Goal: Book appointment/travel/reservation

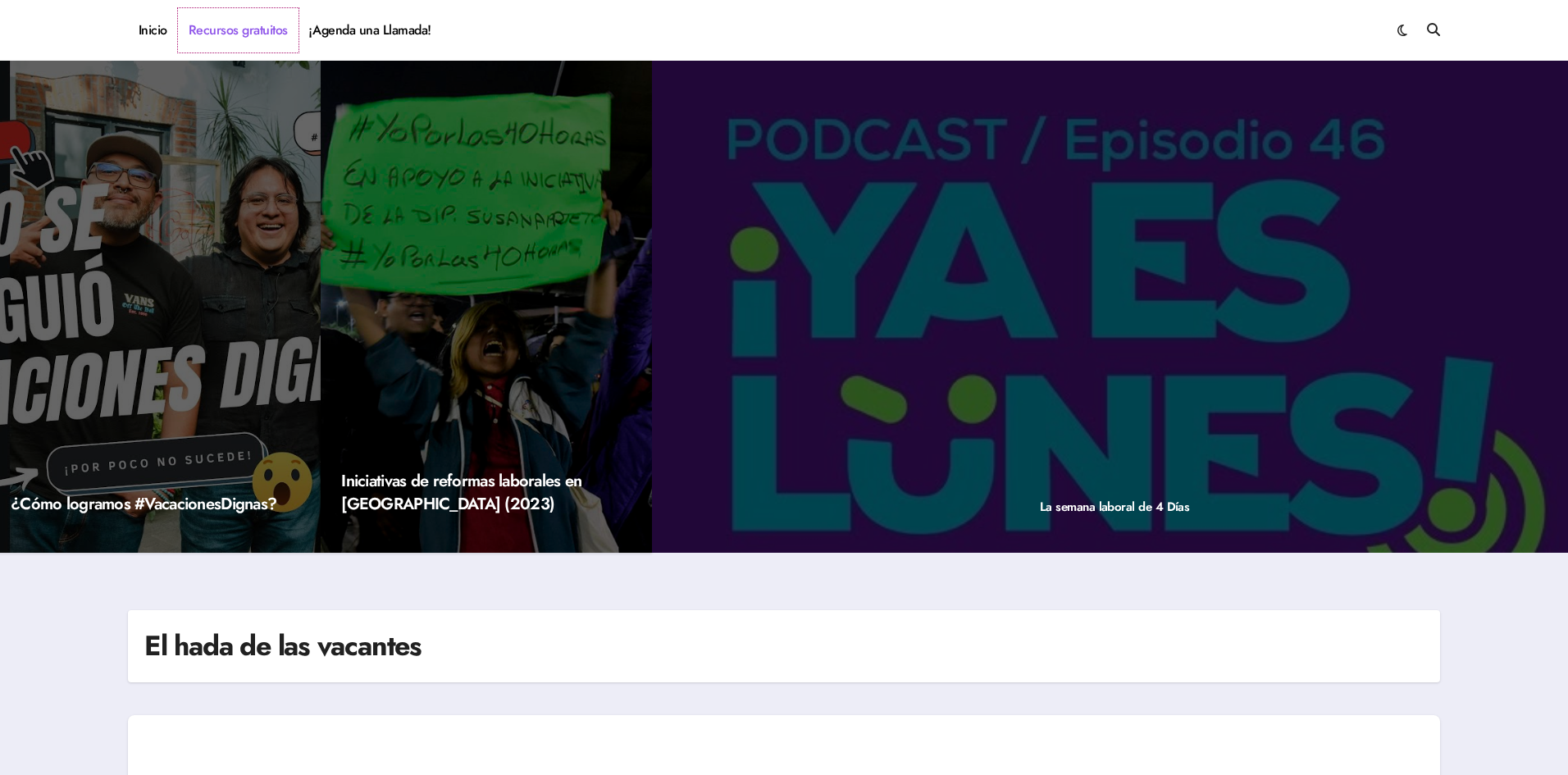
click at [259, 32] on link "Recursos gratuitos" at bounding box center [238, 31] width 120 height 44
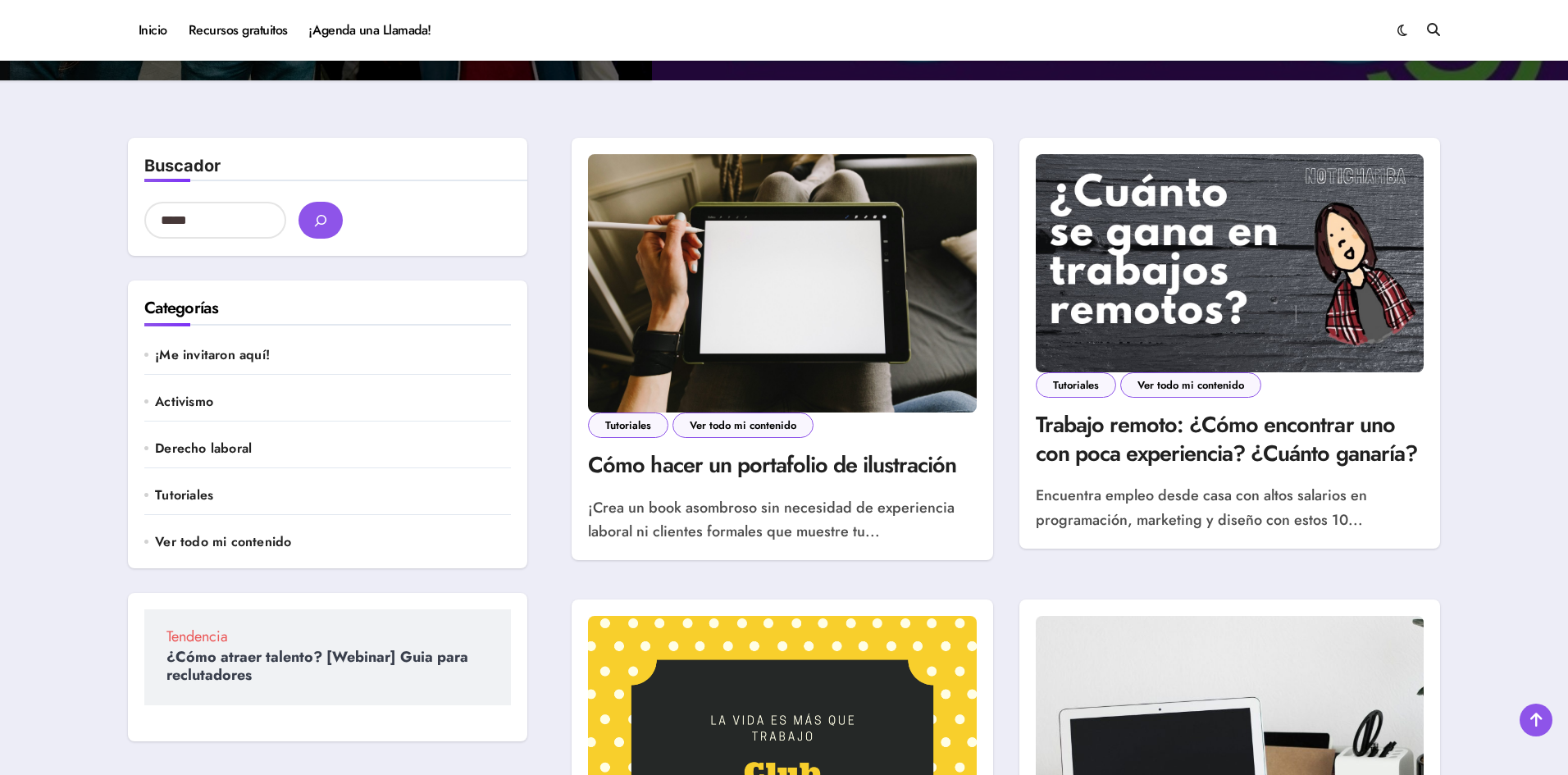
scroll to position [246, 0]
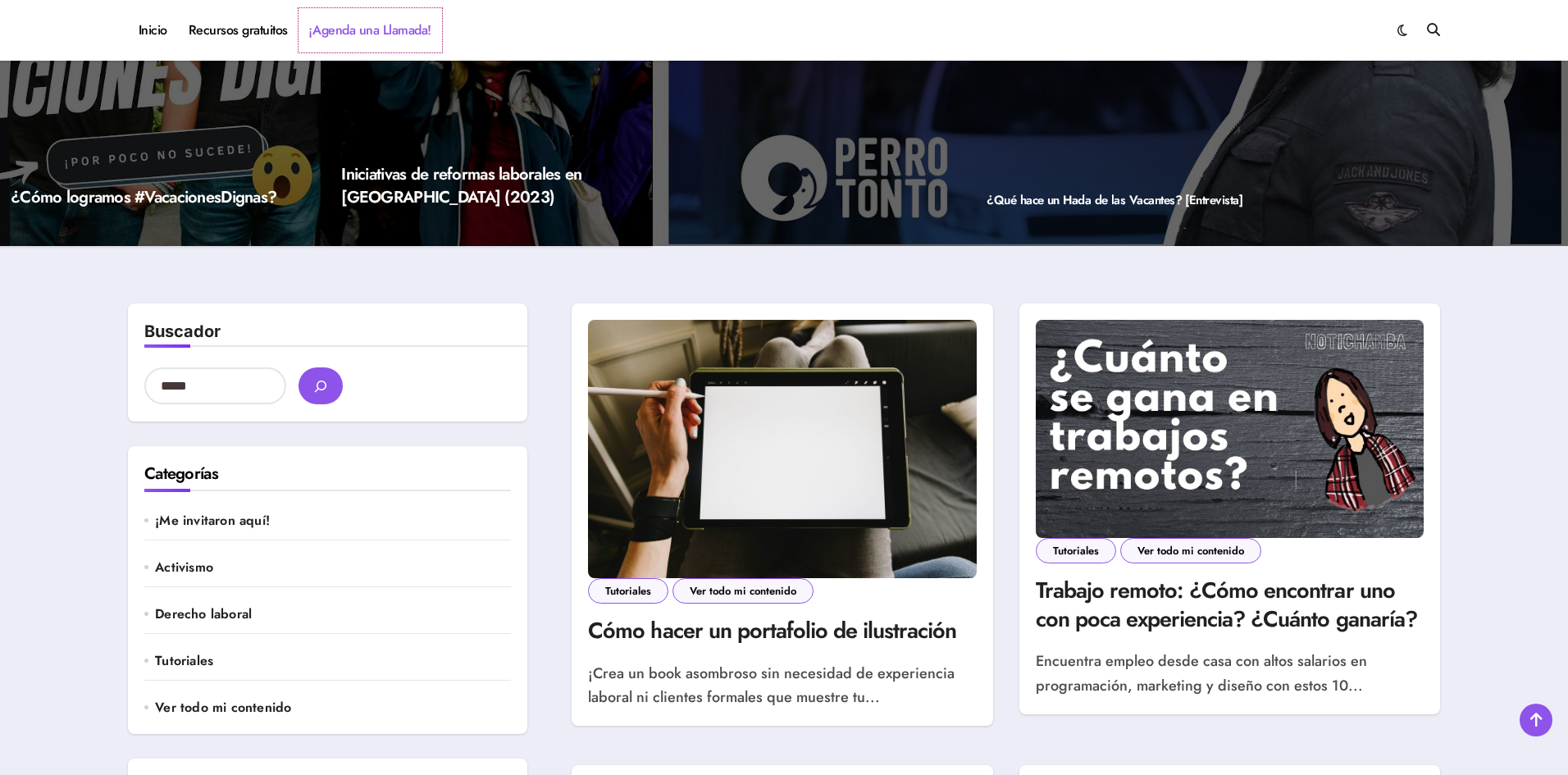
click at [375, 25] on link "¡Agenda una Llamada!" at bounding box center [370, 31] width 143 height 44
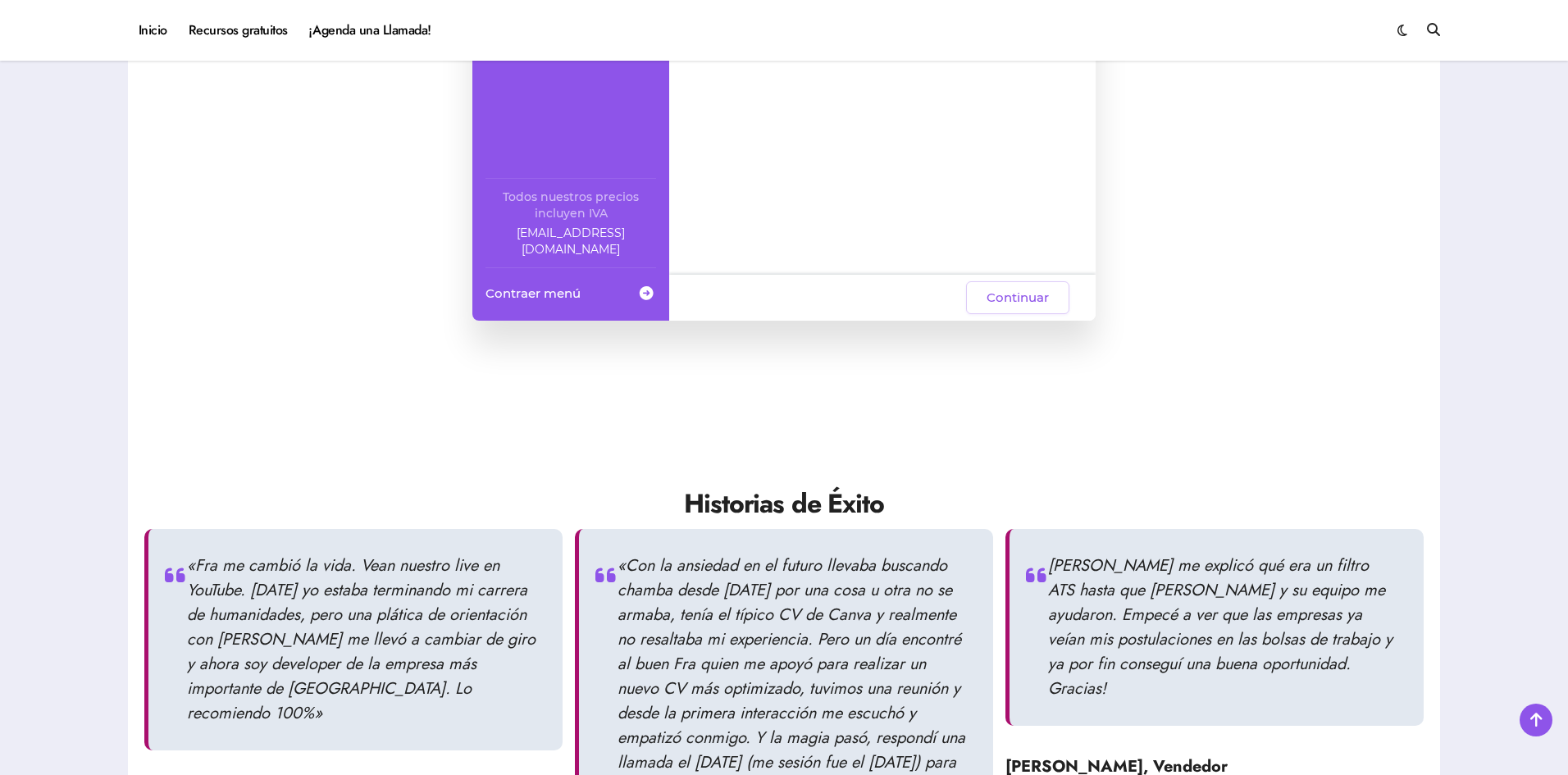
scroll to position [1313, 0]
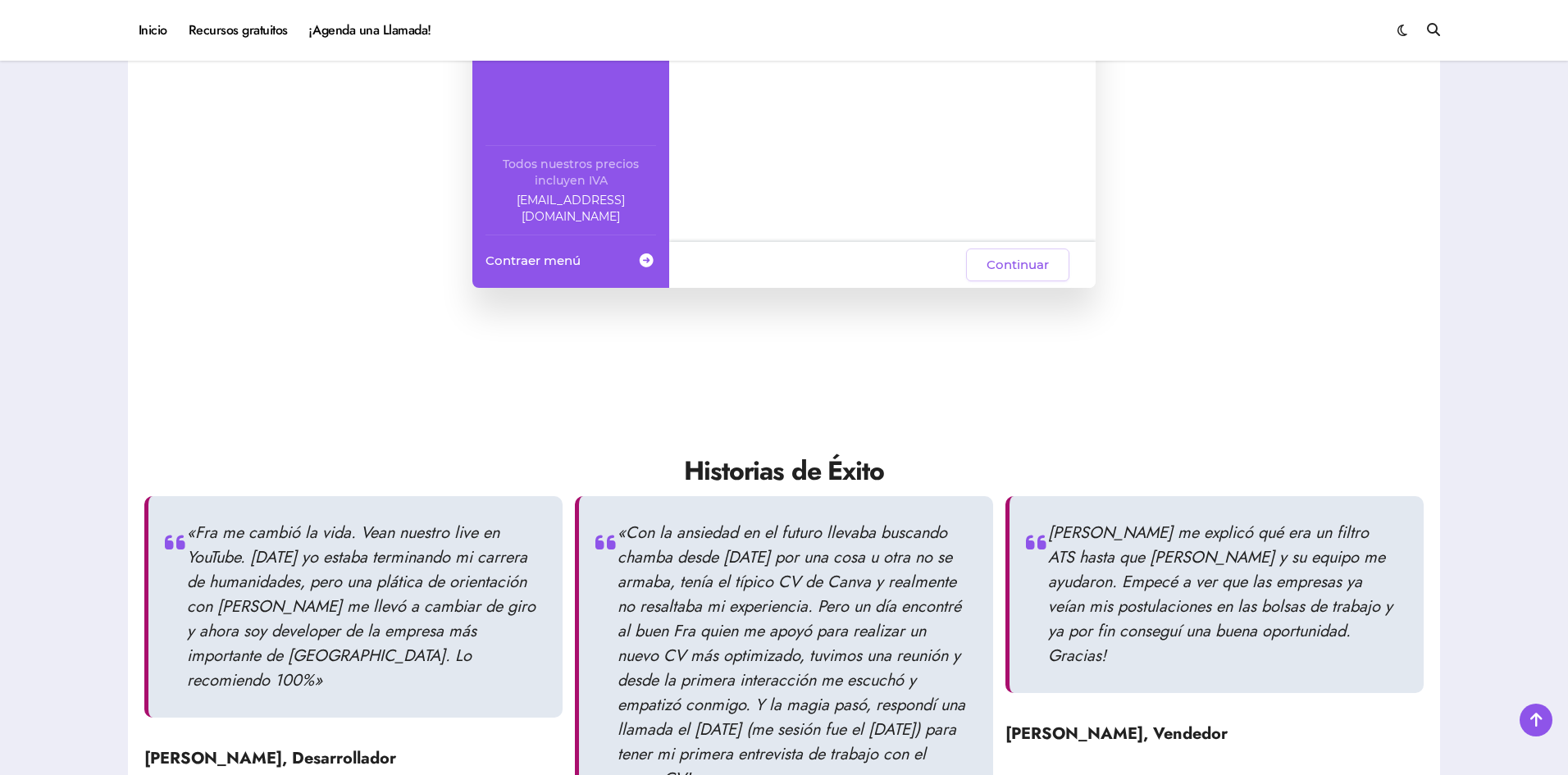
click at [646, 262] on span at bounding box center [646, 259] width 20 height 30
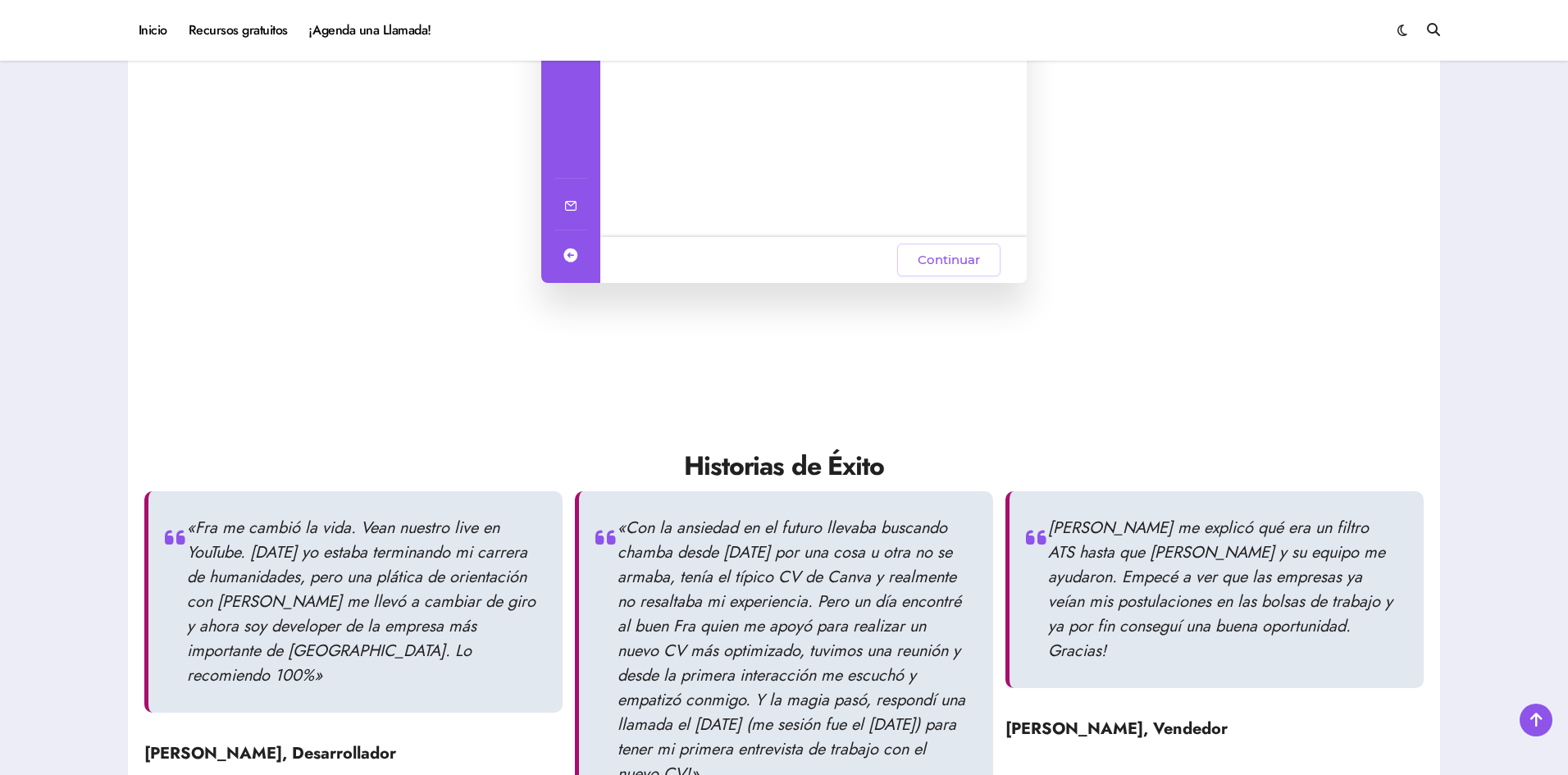
click at [646, 260] on div "Selección del servicio Servicio: Oye, hay paquetes especiales con este servicio…" at bounding box center [784, 53] width 486 height 459
click at [563, 257] on span at bounding box center [570, 255] width 20 height 30
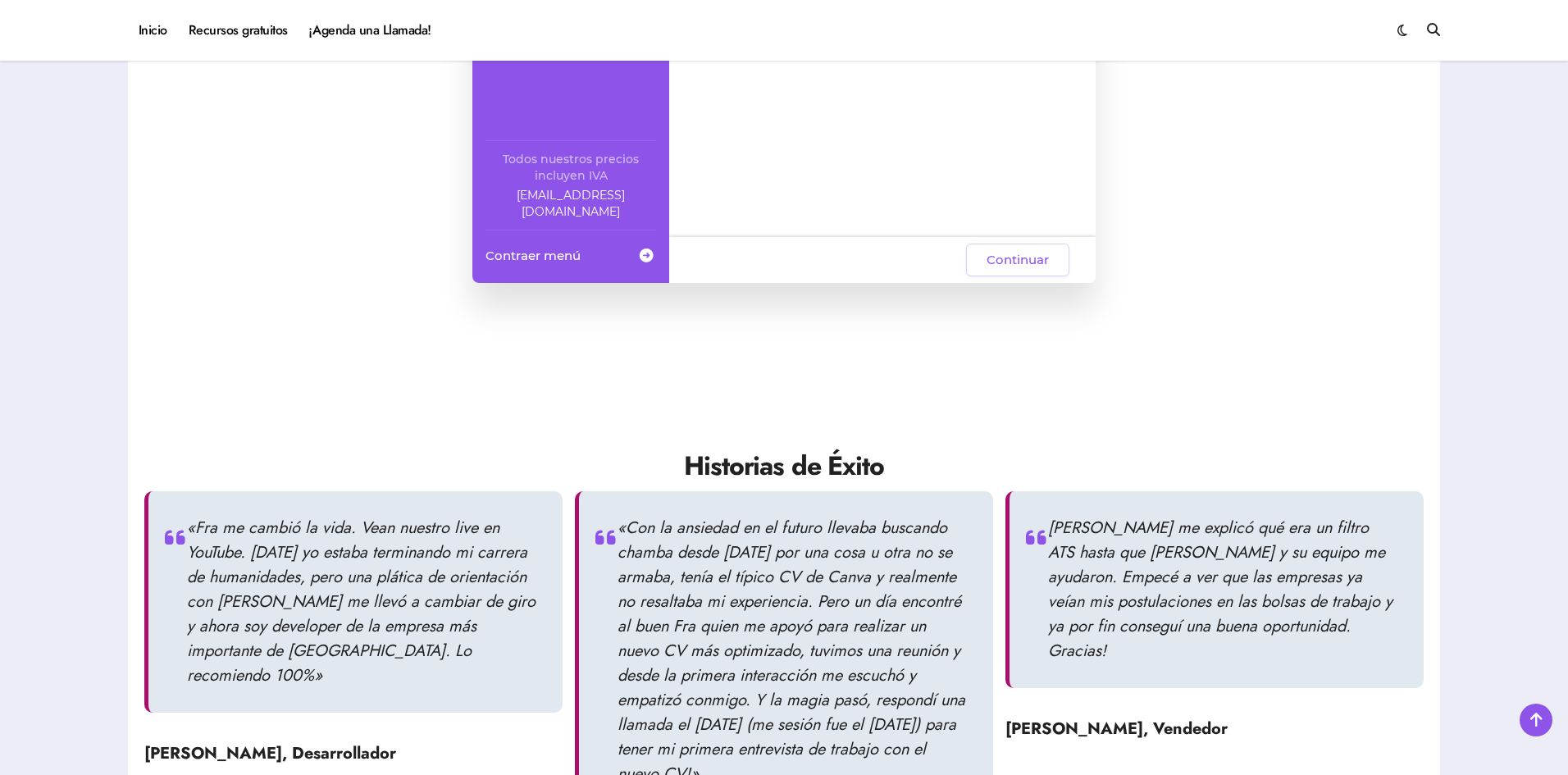
scroll to position [940, 0]
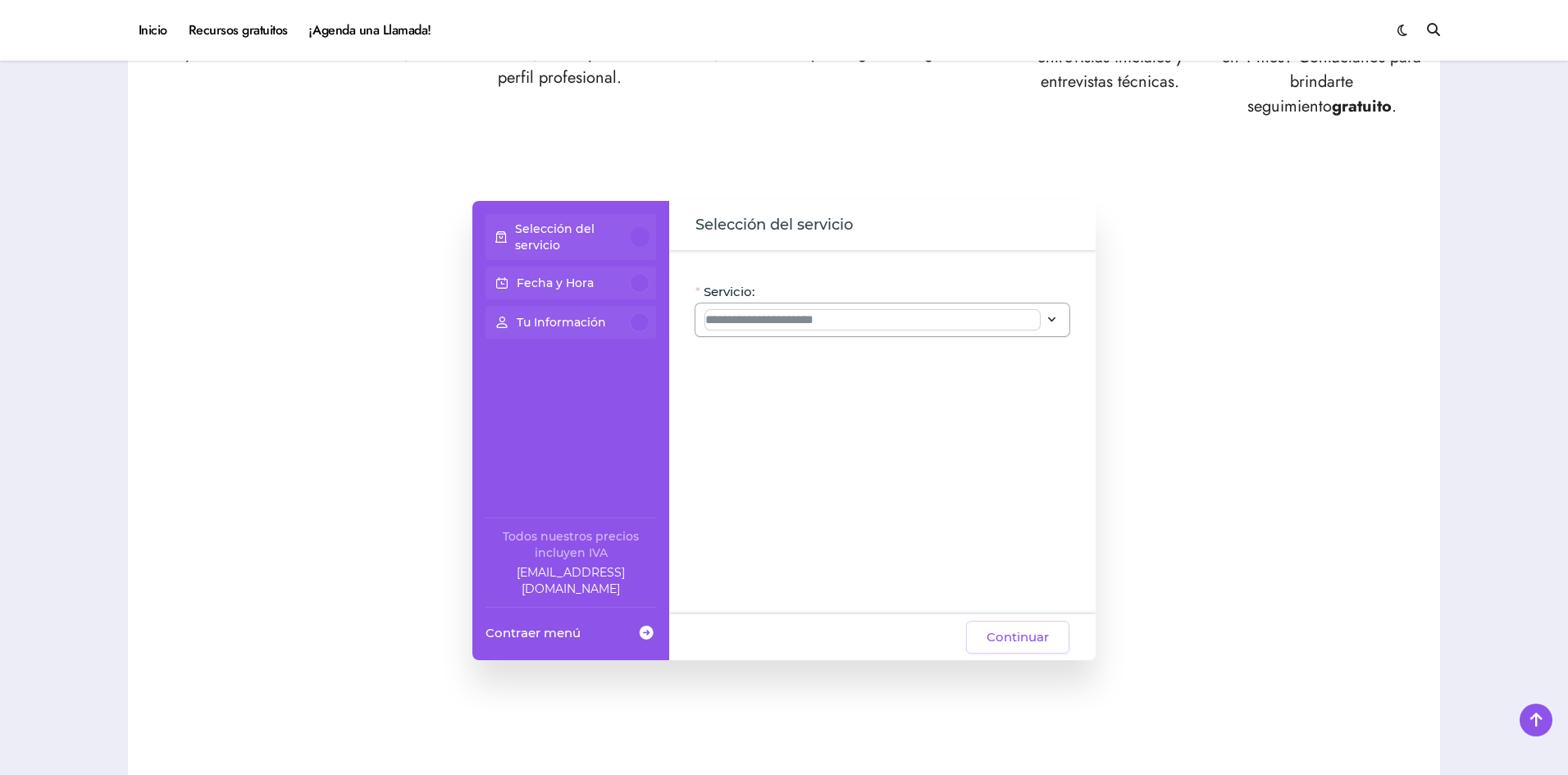
click at [855, 316] on input "Servicio:" at bounding box center [872, 319] width 335 height 20
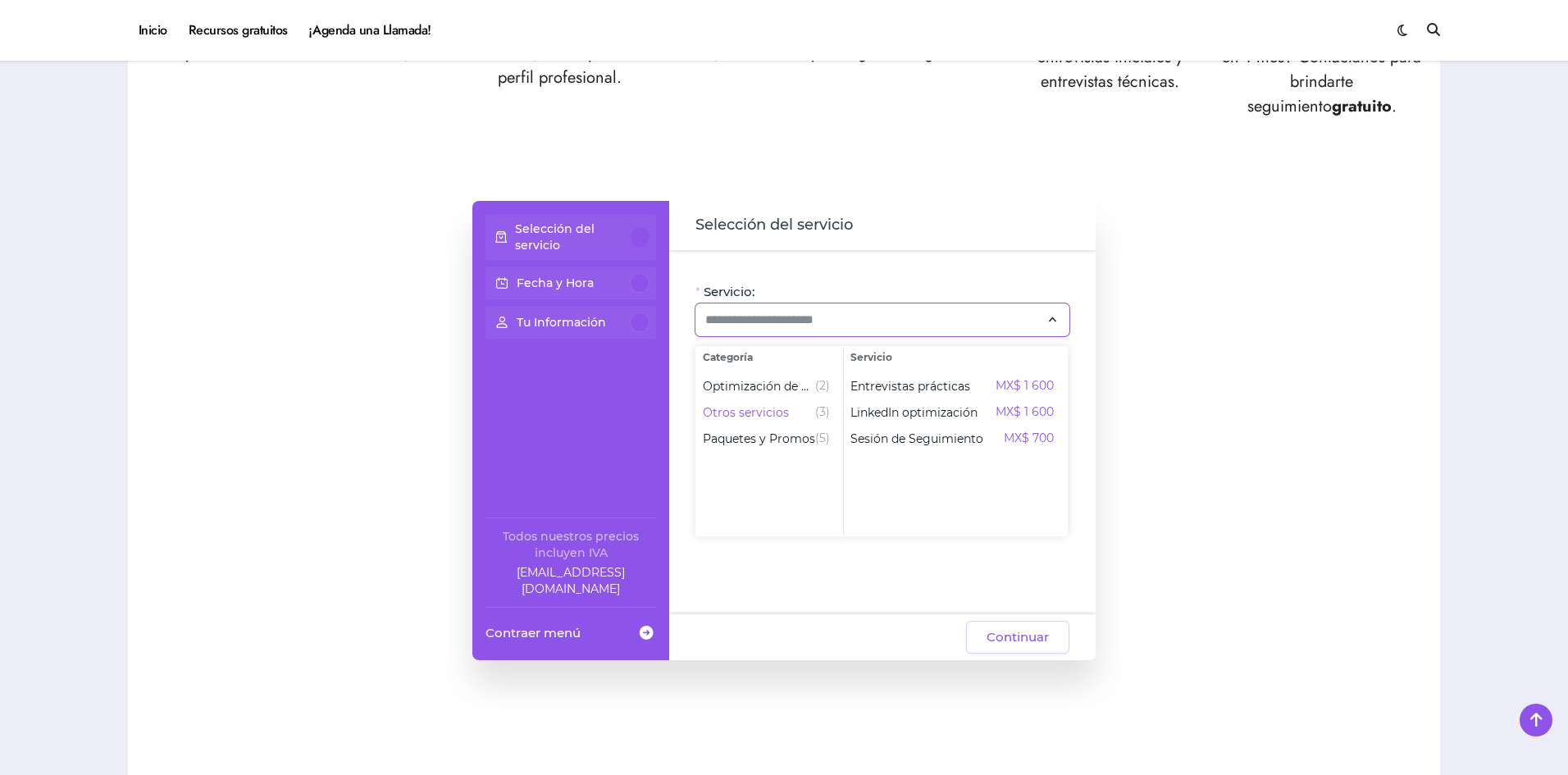
click at [568, 230] on p "Selección del servicio" at bounding box center [574, 237] width 116 height 32
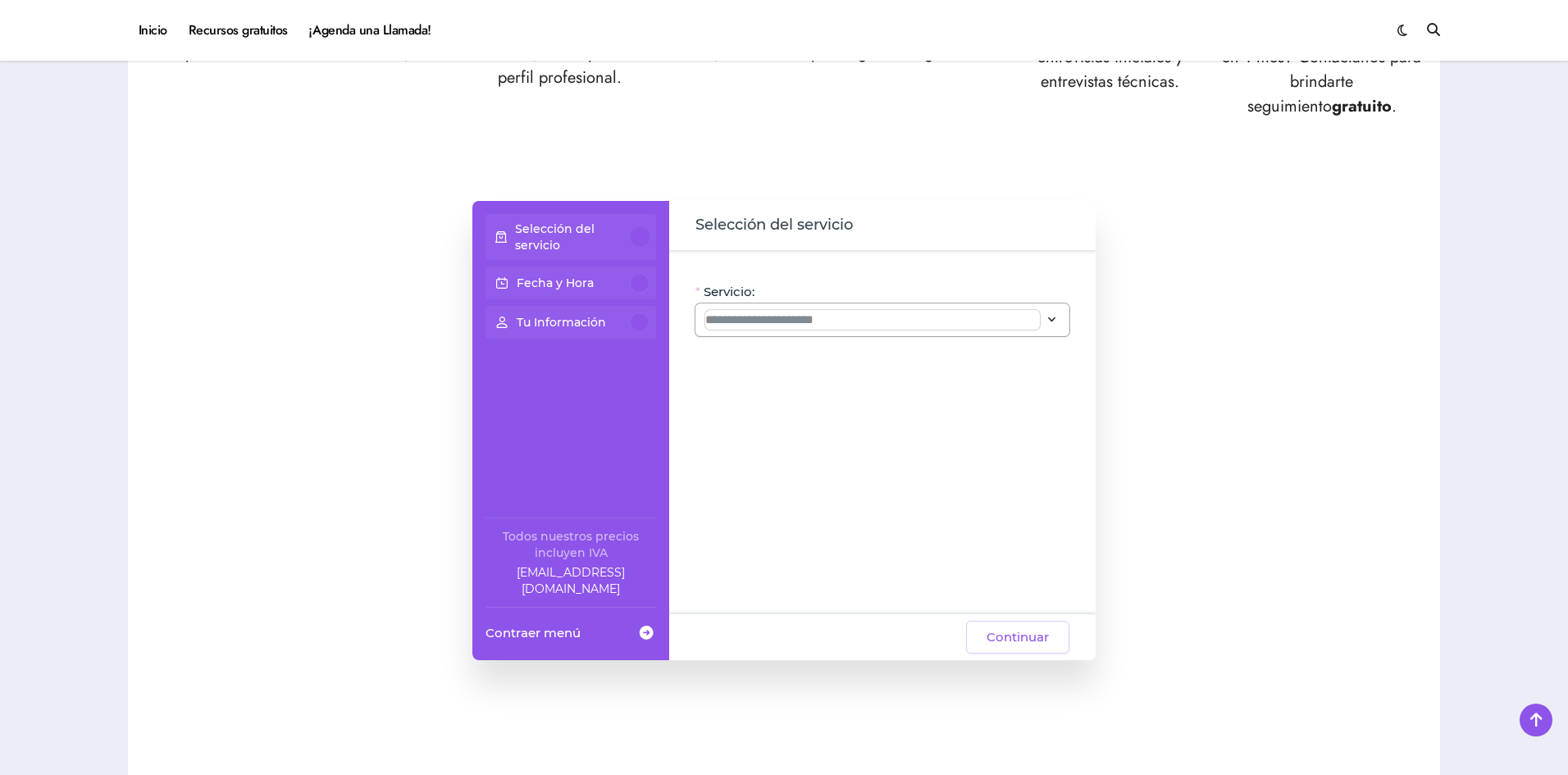
click at [807, 312] on input "Servicio:" at bounding box center [872, 319] width 335 height 20
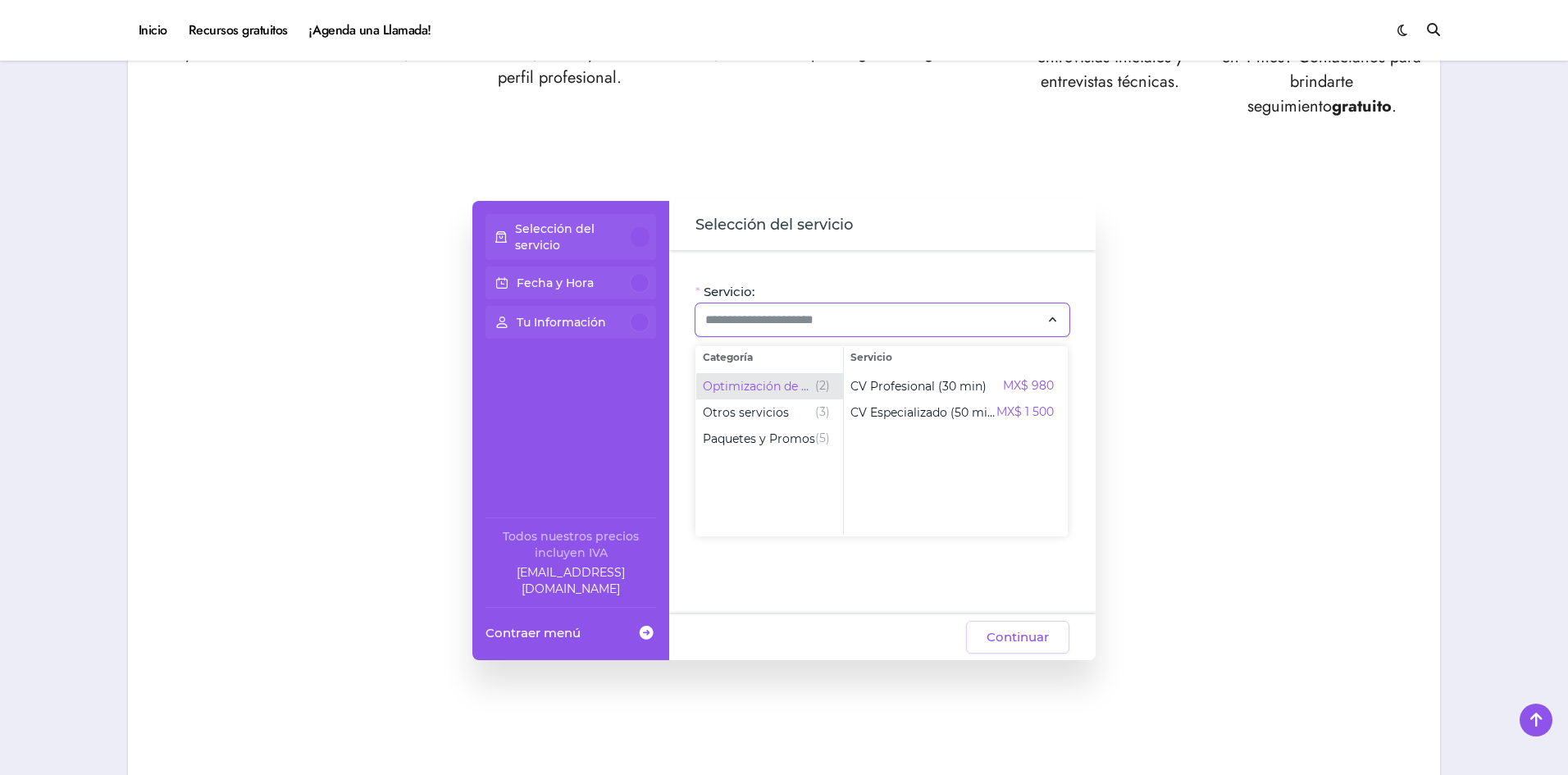
click at [767, 390] on span "Optimización de CV" at bounding box center [760, 386] width 113 height 16
click at [937, 382] on span "CV Profesional (30 min)" at bounding box center [919, 386] width 137 height 16
type input "**********"
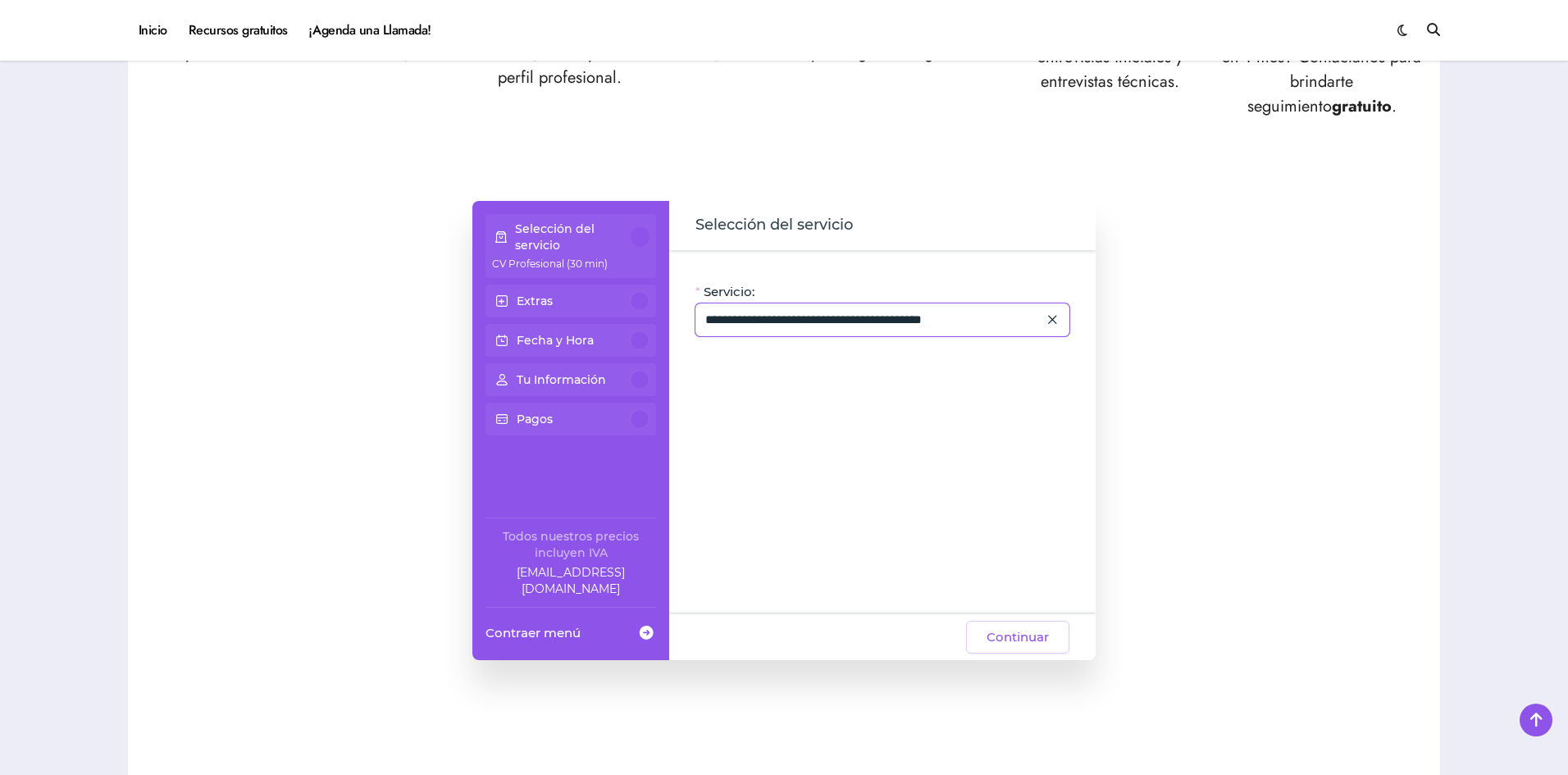
click at [1050, 319] on icon at bounding box center [1052, 319] width 15 height 22
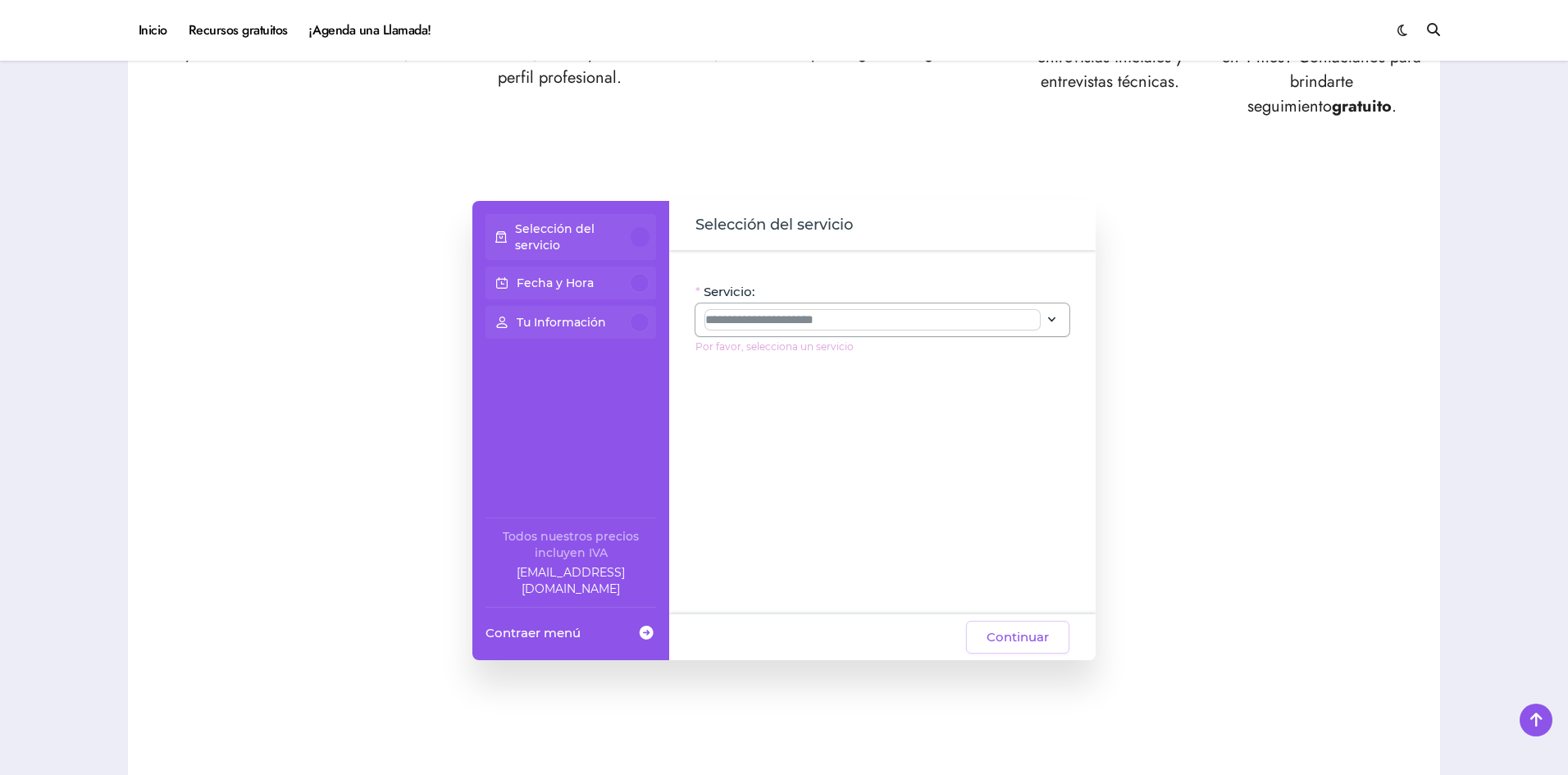
click at [810, 316] on input "Servicio:" at bounding box center [872, 319] width 335 height 20
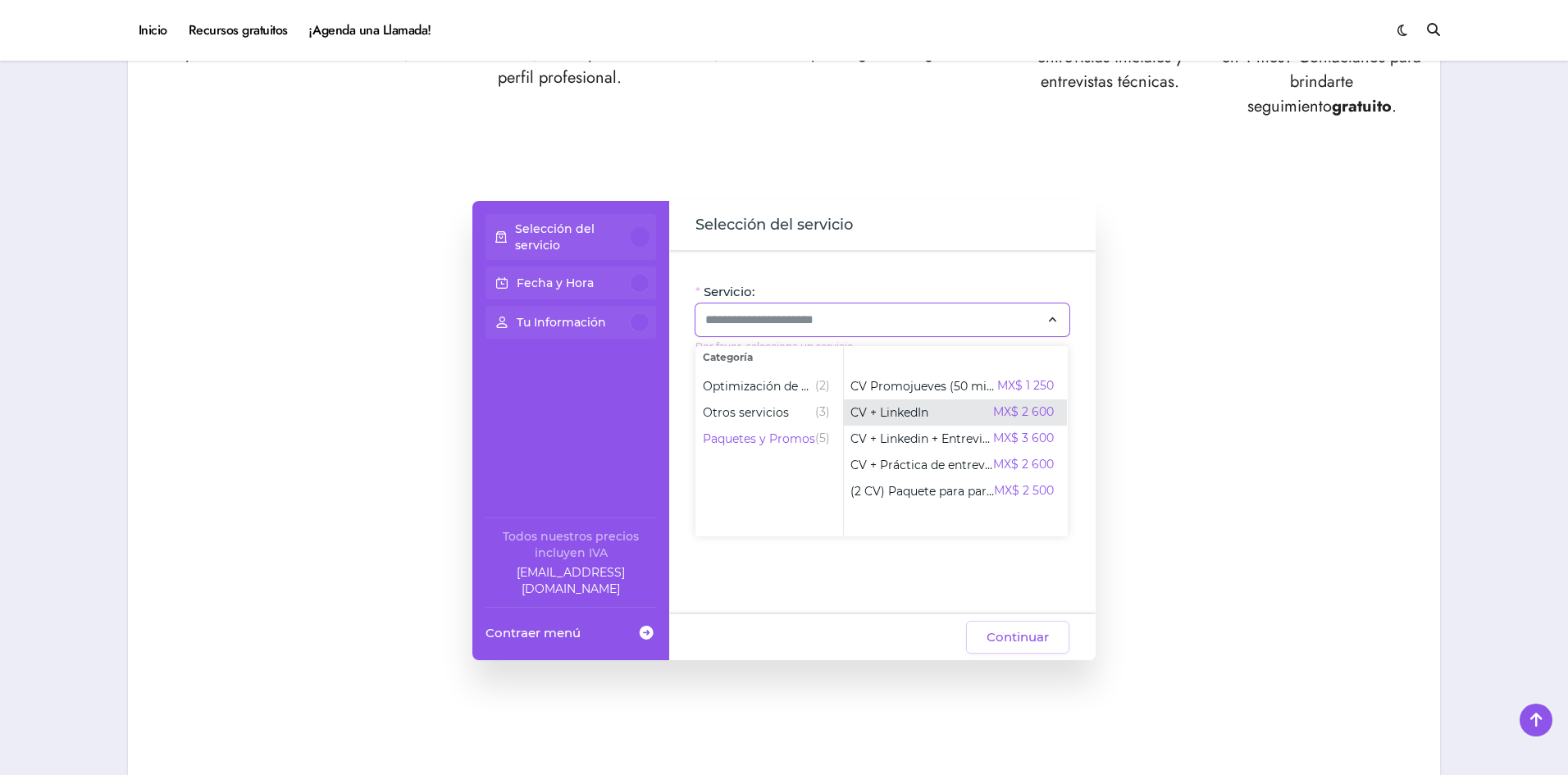
click at [912, 411] on span "CV + LinkedIn" at bounding box center [889, 412] width 78 height 16
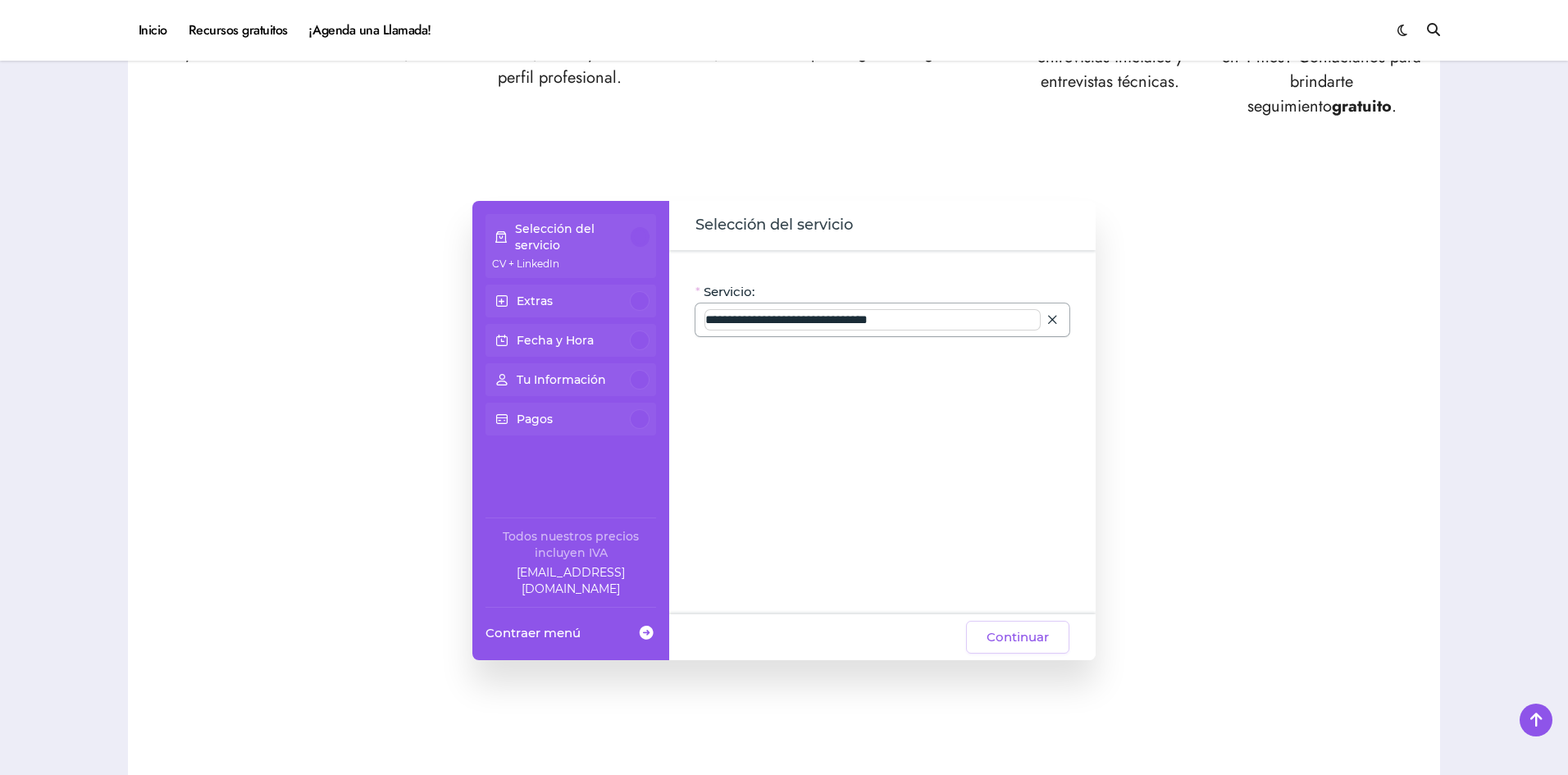
click at [801, 322] on input "**********" at bounding box center [872, 319] width 335 height 20
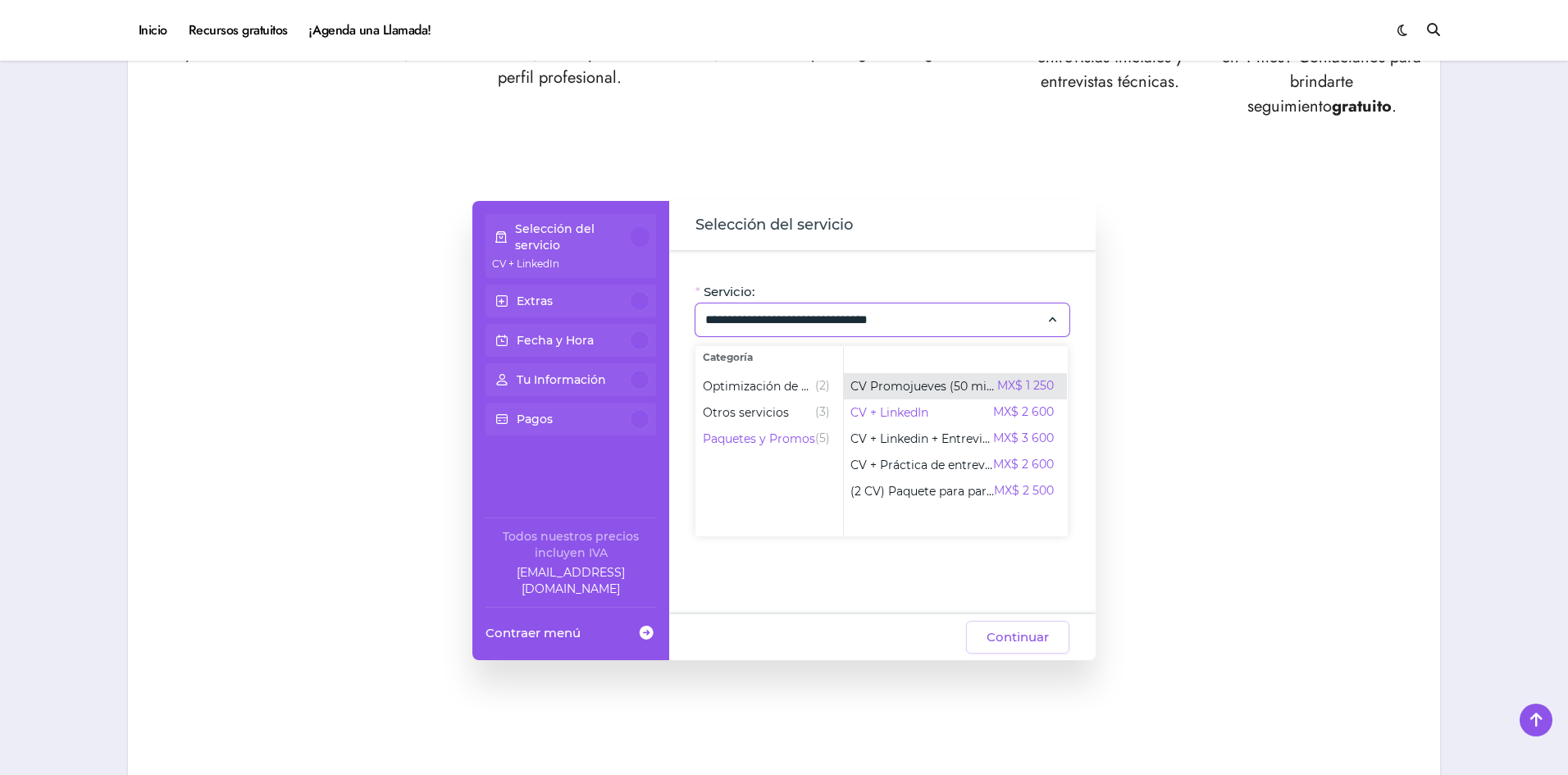
click at [947, 384] on span "CV Promojueves (50 min)" at bounding box center [924, 386] width 147 height 16
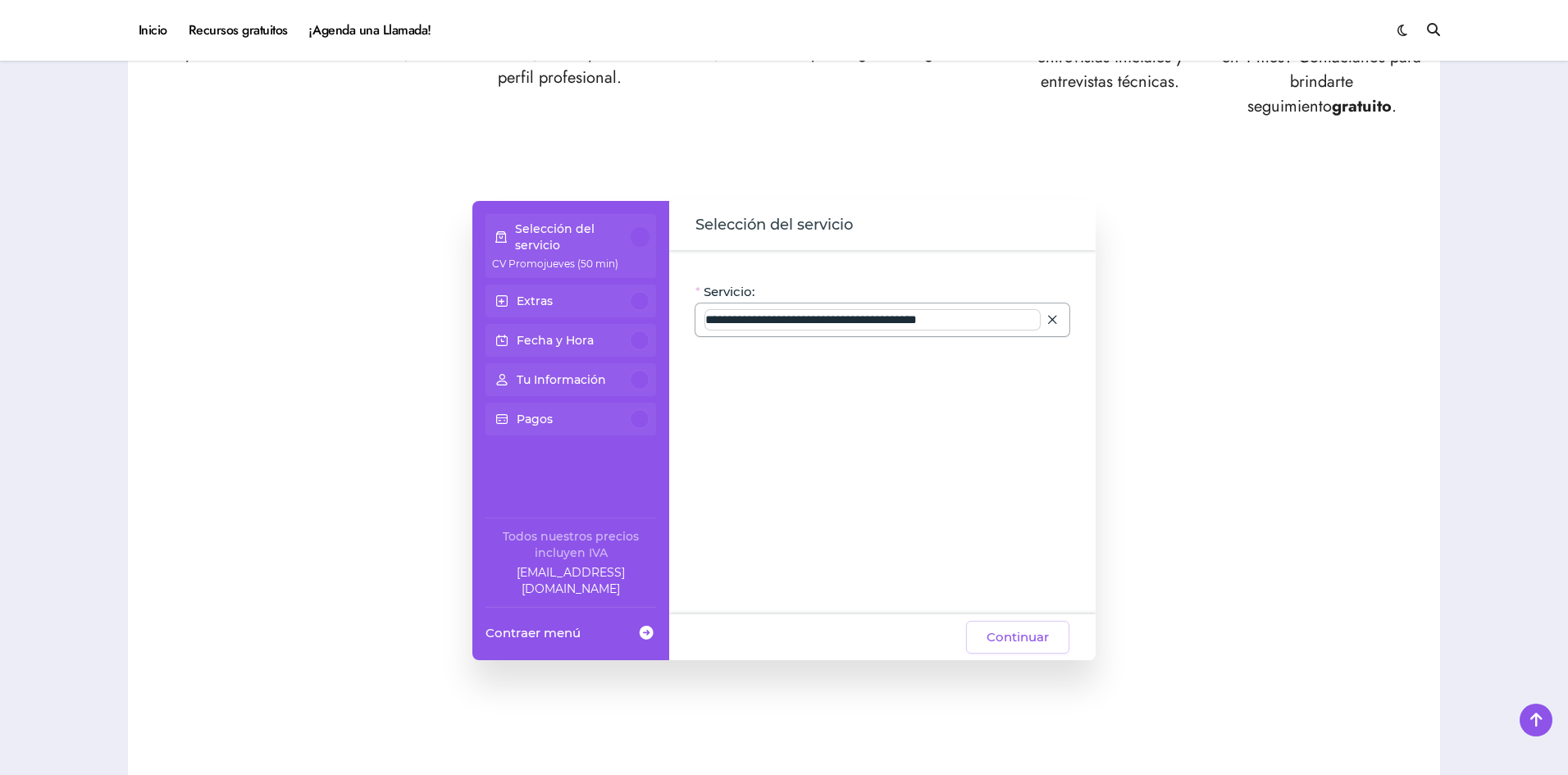
click at [930, 324] on input "**********" at bounding box center [872, 319] width 335 height 20
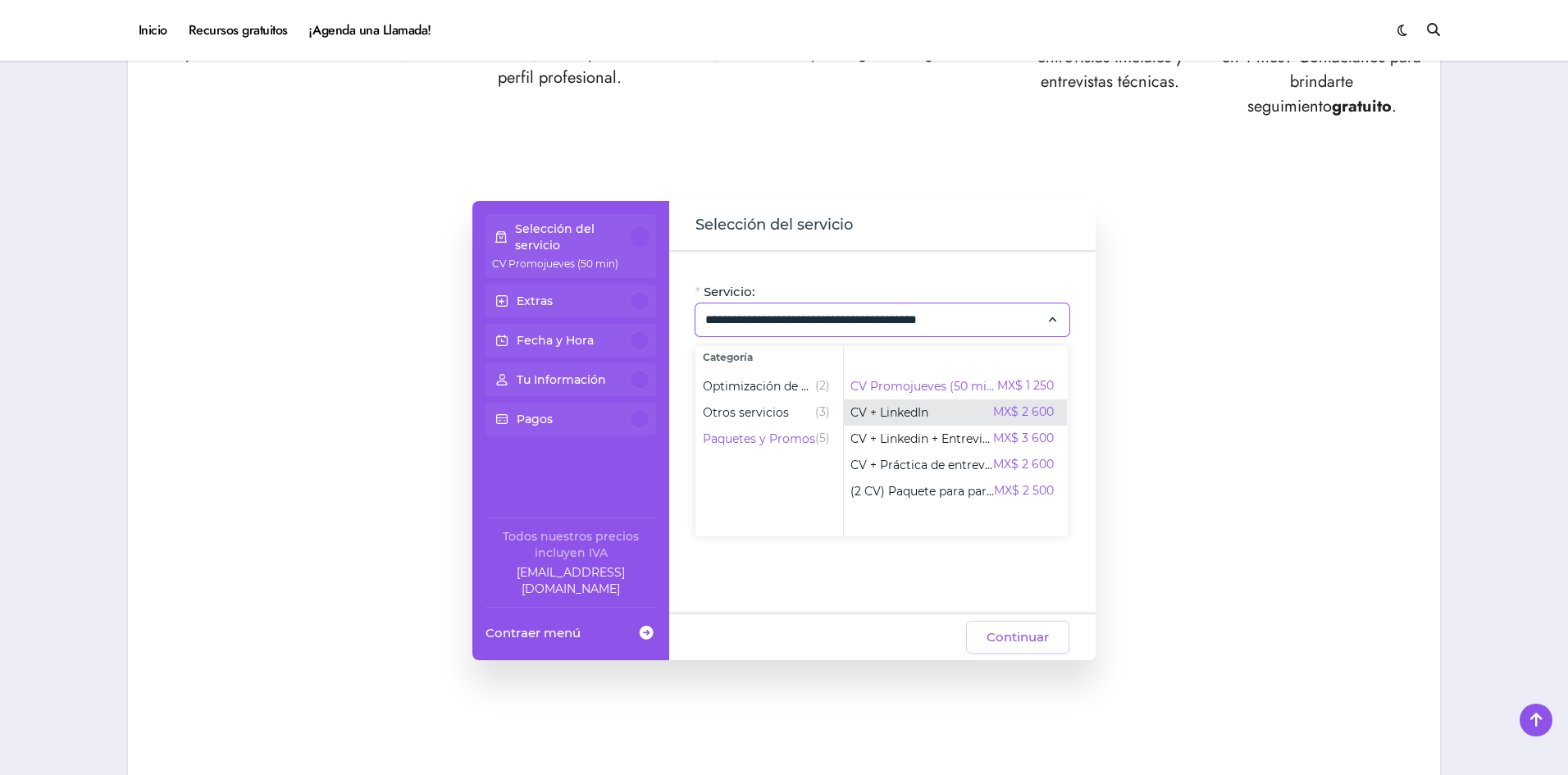
click at [929, 403] on div "CV + LinkedIn MX$ 2 600" at bounding box center [953, 412] width 203 height 20
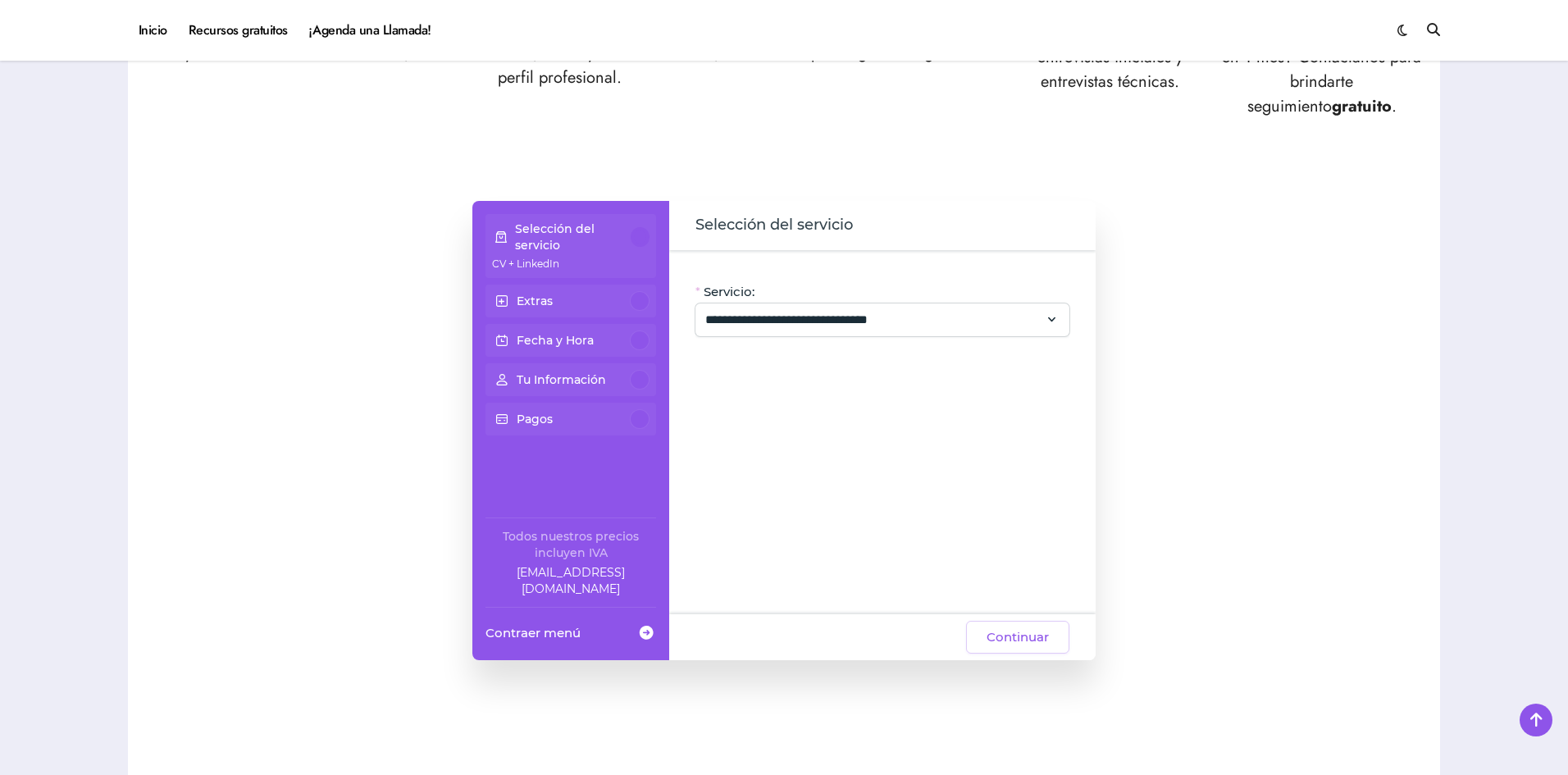
click at [510, 300] on span at bounding box center [502, 300] width 20 height 30
click at [640, 305] on div at bounding box center [639, 300] width 20 height 20
click at [642, 241] on div at bounding box center [640, 236] width 19 height 20
click at [605, 382] on p "Tu Información" at bounding box center [561, 379] width 90 height 16
click at [576, 374] on p "Tu Información" at bounding box center [561, 379] width 90 height 16
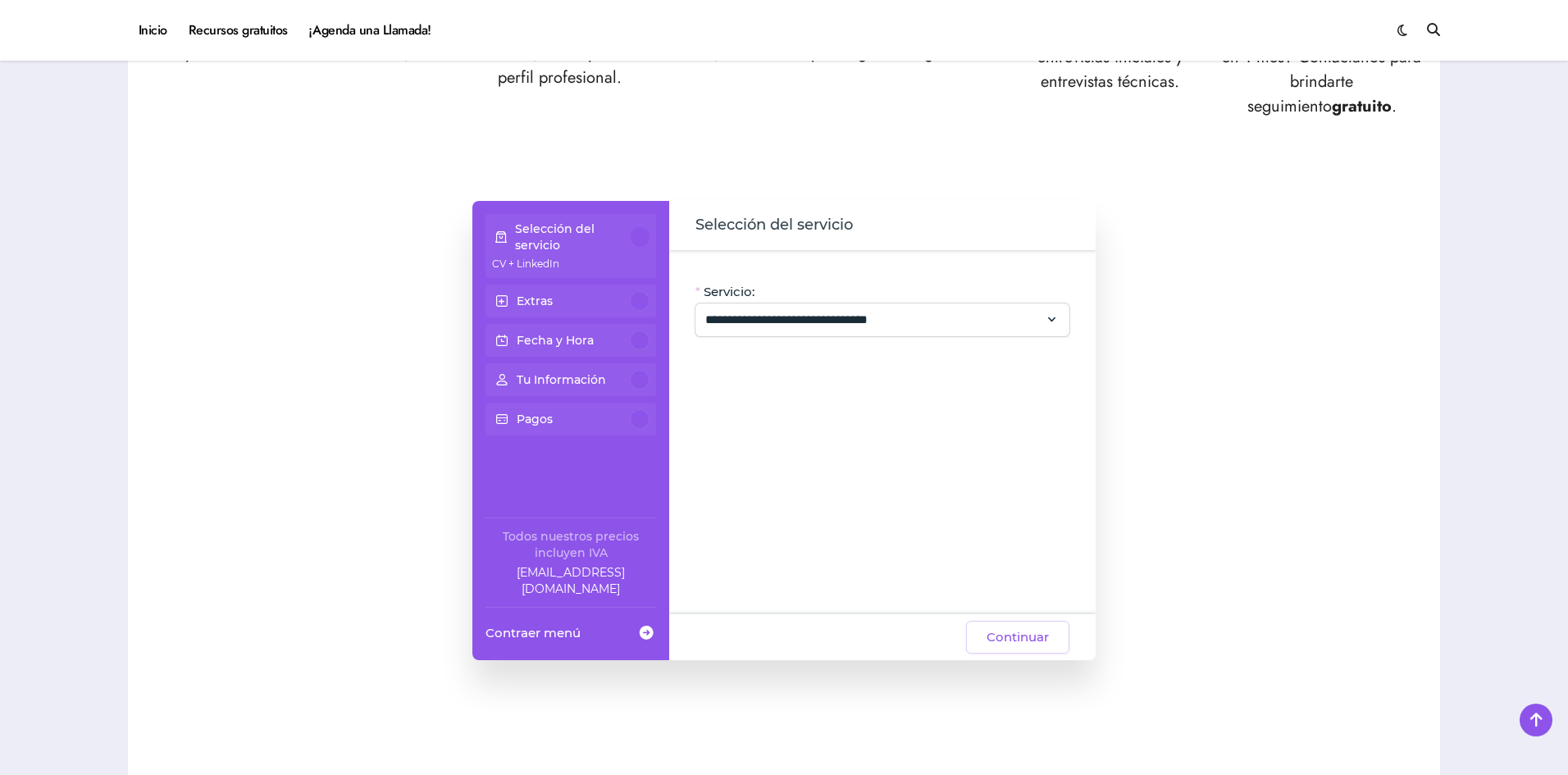
click at [539, 426] on p "Pagos" at bounding box center [534, 418] width 36 height 16
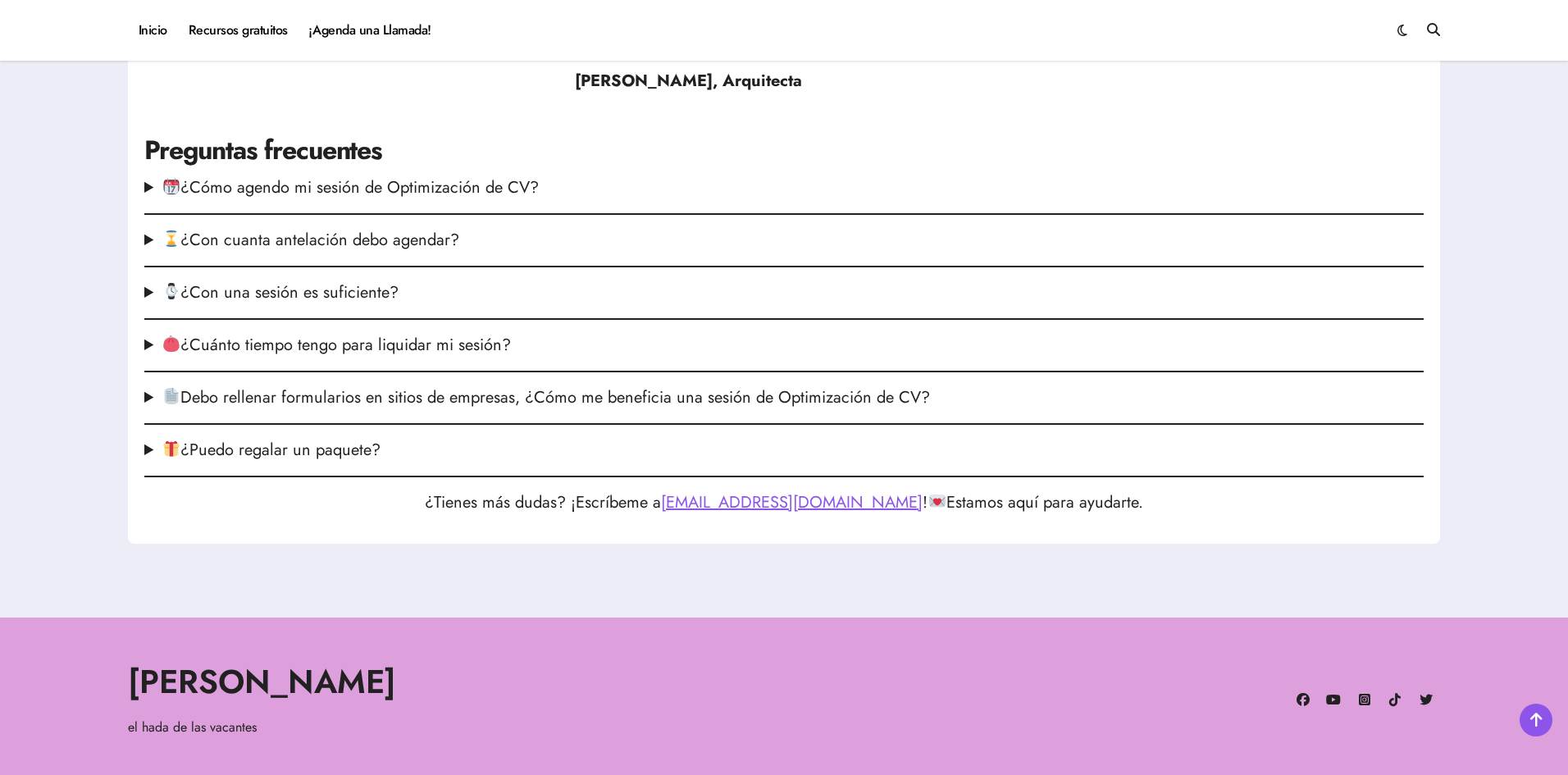
scroll to position [2007, 0]
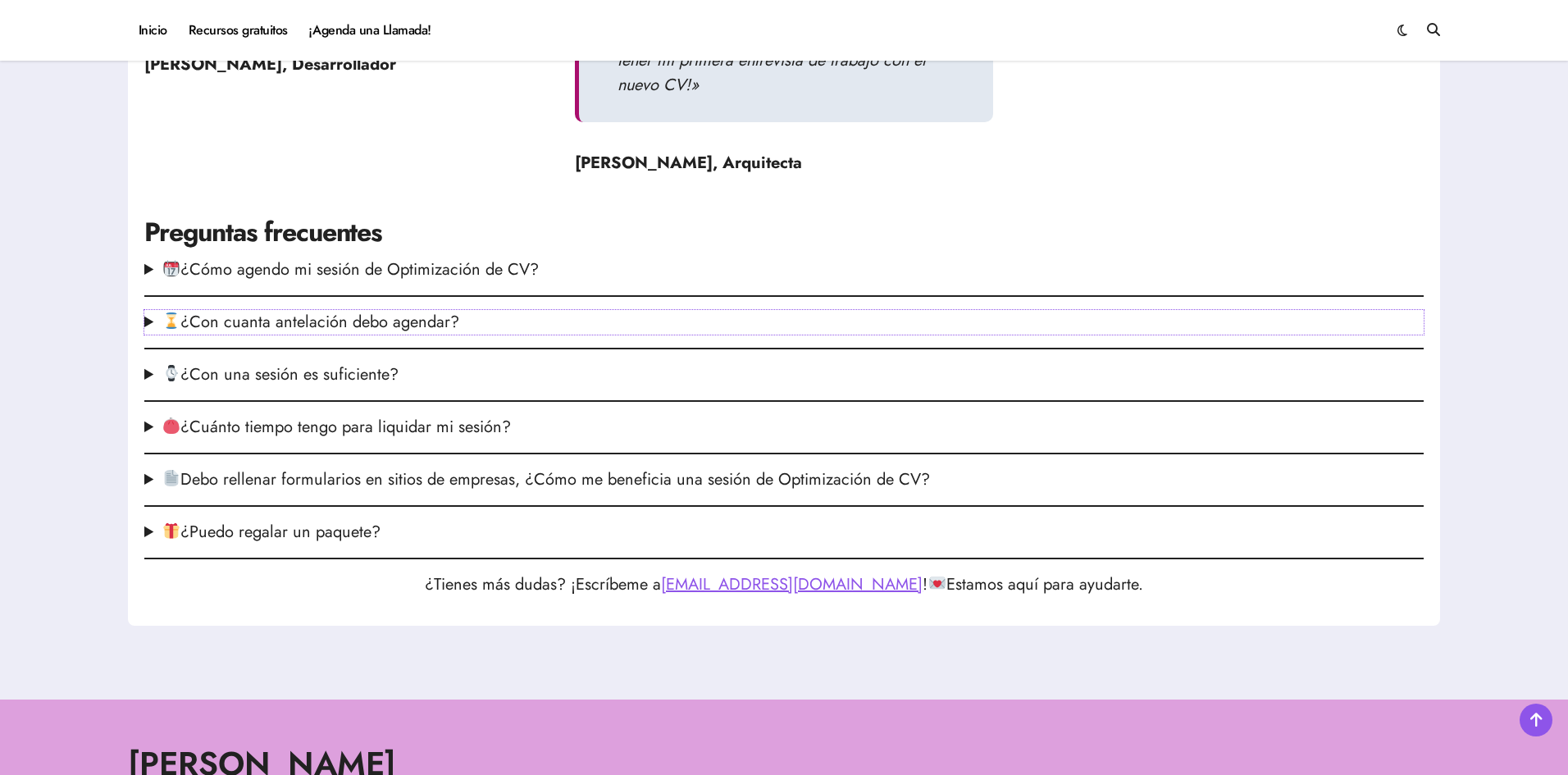
click at [427, 327] on summary "¿Con cuanta antelación debo agendar?" at bounding box center [784, 322] width 1279 height 25
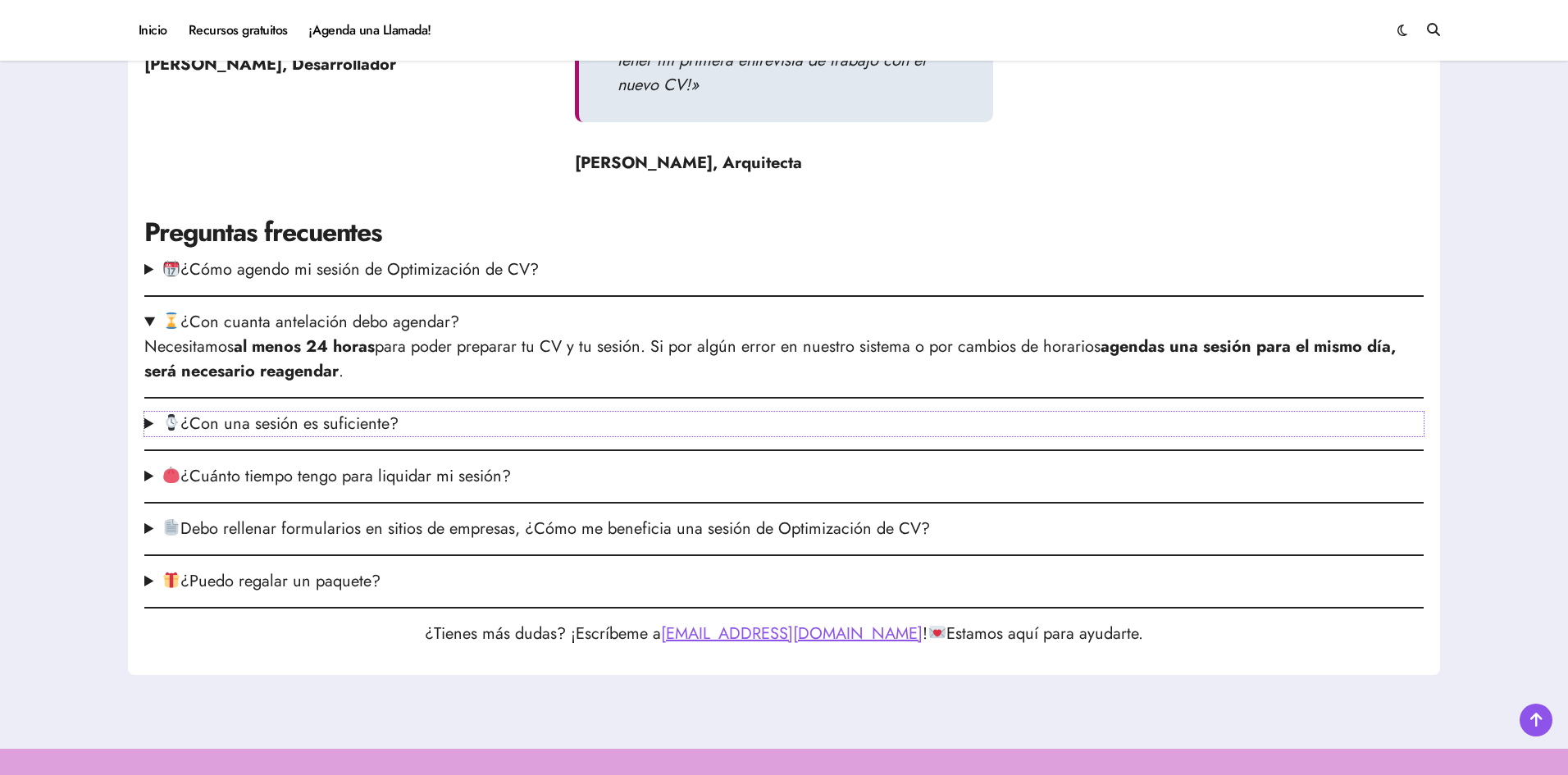
click at [377, 425] on summary "¿Con una sesión es suficiente?" at bounding box center [784, 423] width 1279 height 25
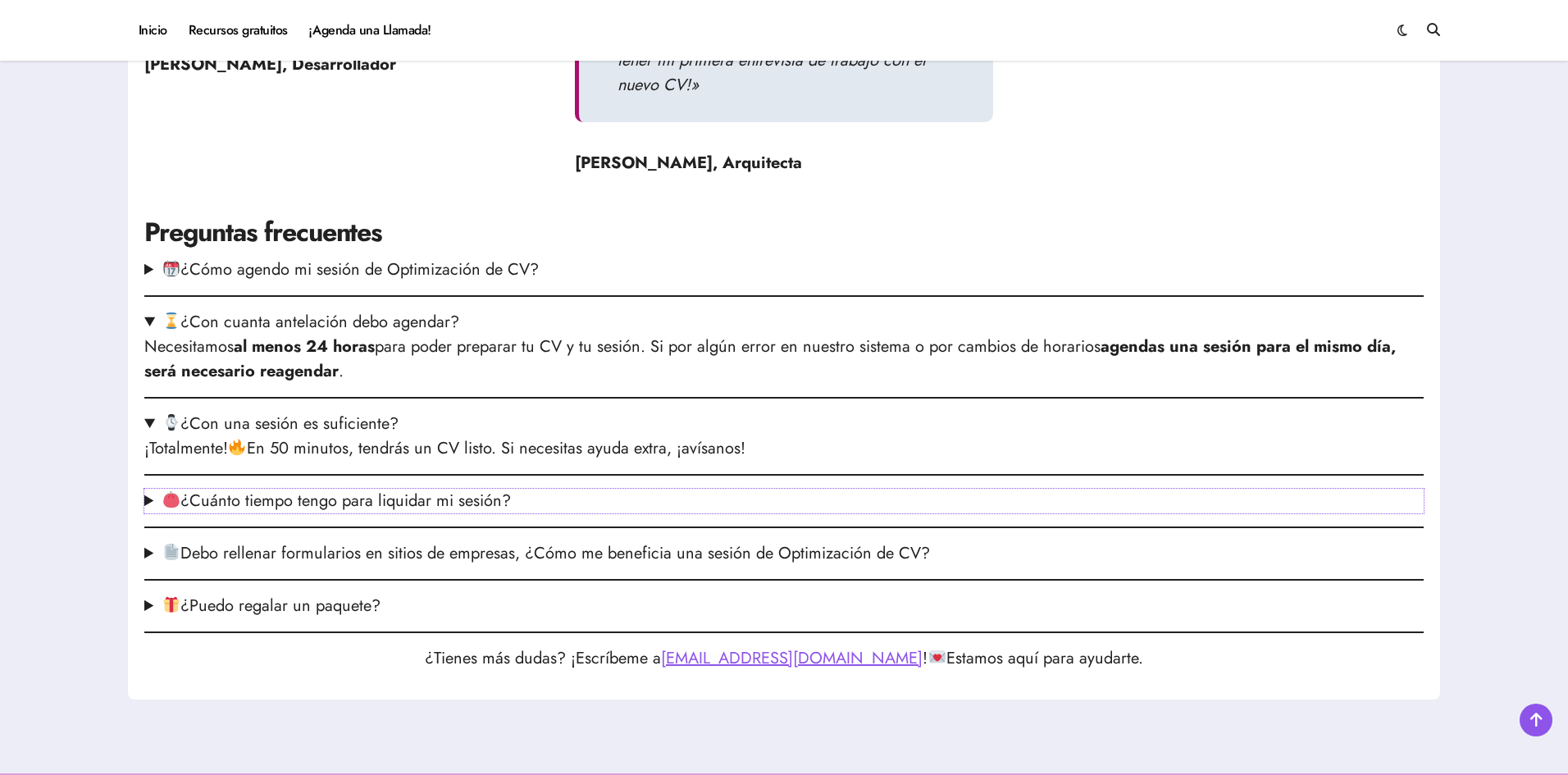
click at [451, 510] on summary "¿Cuánto tiempo tengo para liquidar mi sesión?" at bounding box center [784, 501] width 1279 height 25
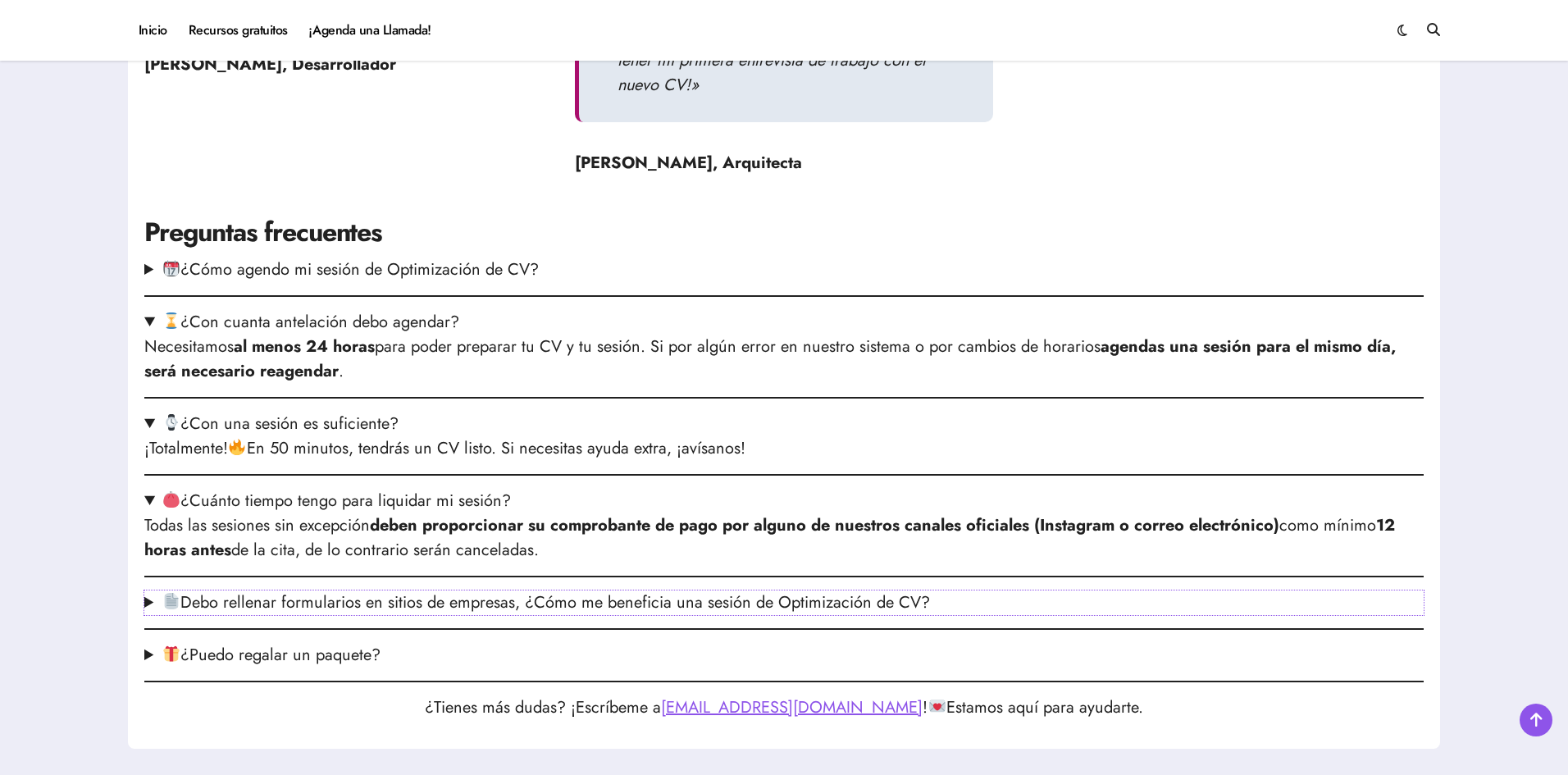
click at [442, 611] on summary "Debo rellenar formularios en sitios de empresas, ¿Cómo me beneficia una sesión …" at bounding box center [784, 603] width 1279 height 25
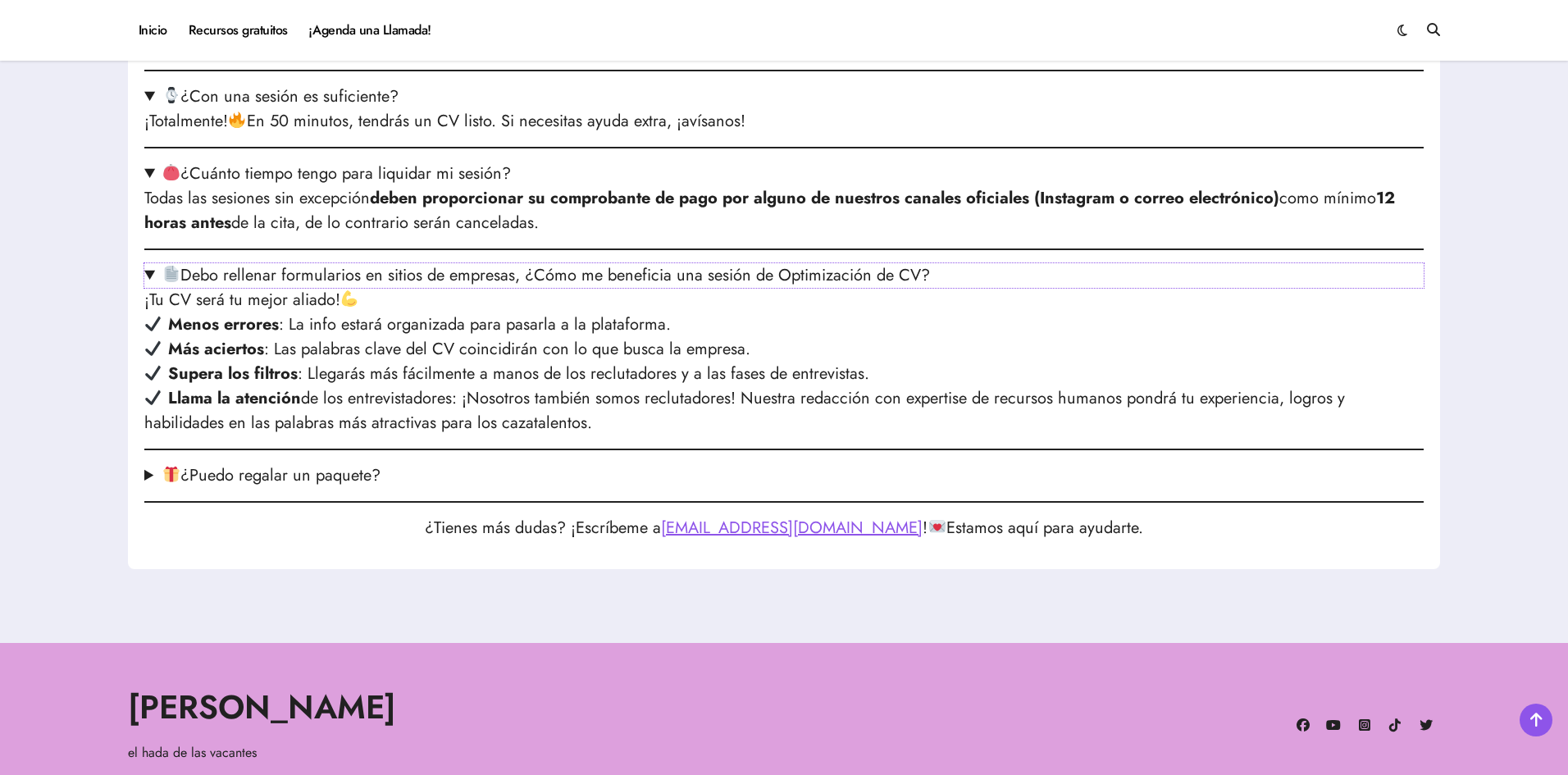
scroll to position [2334, 0]
click at [326, 477] on summary "¿Puedo regalar un paquete?" at bounding box center [784, 475] width 1279 height 25
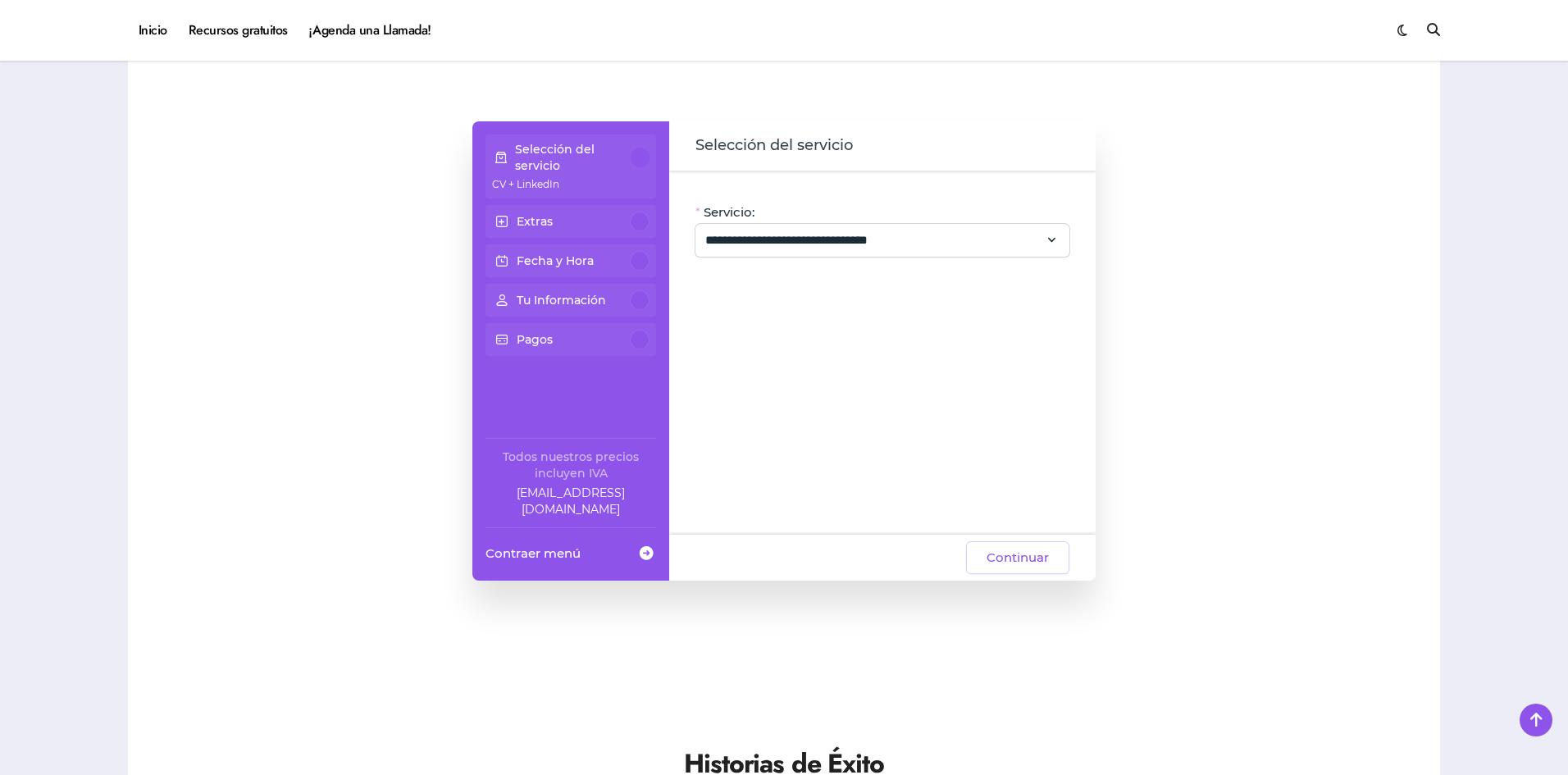
scroll to position [1018, 0]
click at [968, 243] on input "**********" at bounding box center [872, 242] width 335 height 20
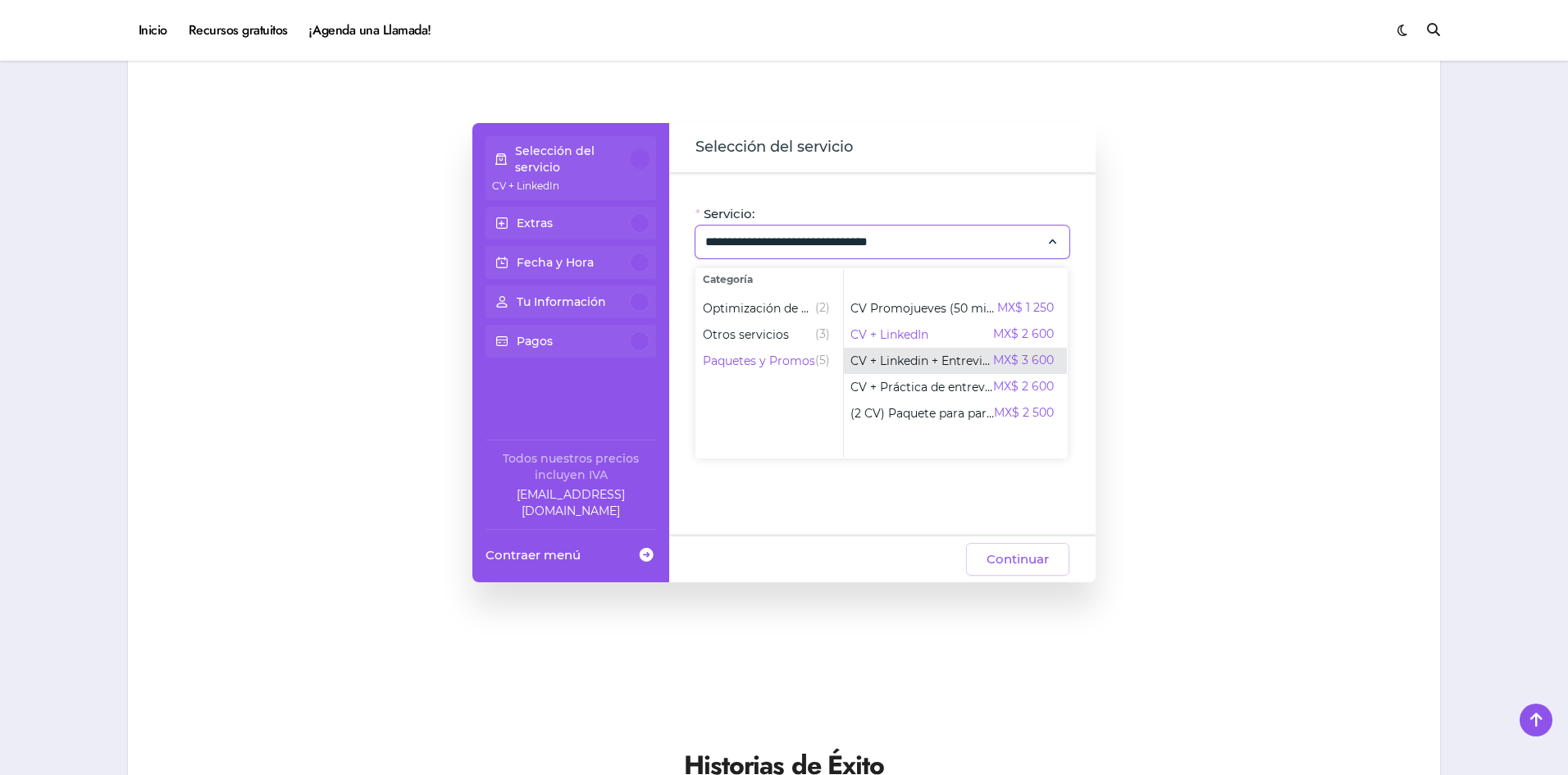
click at [945, 363] on span "CV + Linkedin + Entrevista" at bounding box center [922, 360] width 143 height 16
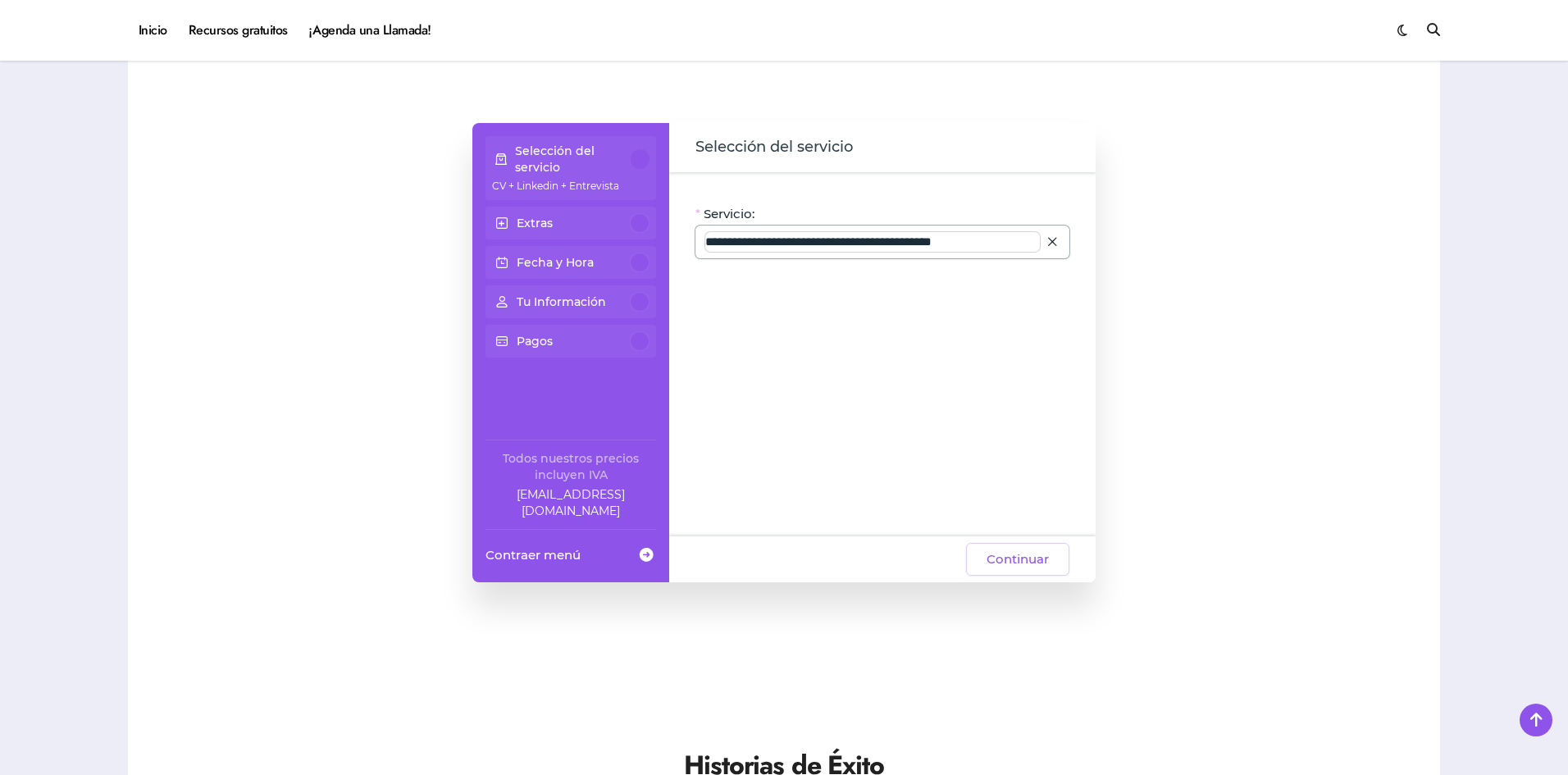
click at [996, 241] on input "**********" at bounding box center [872, 242] width 335 height 20
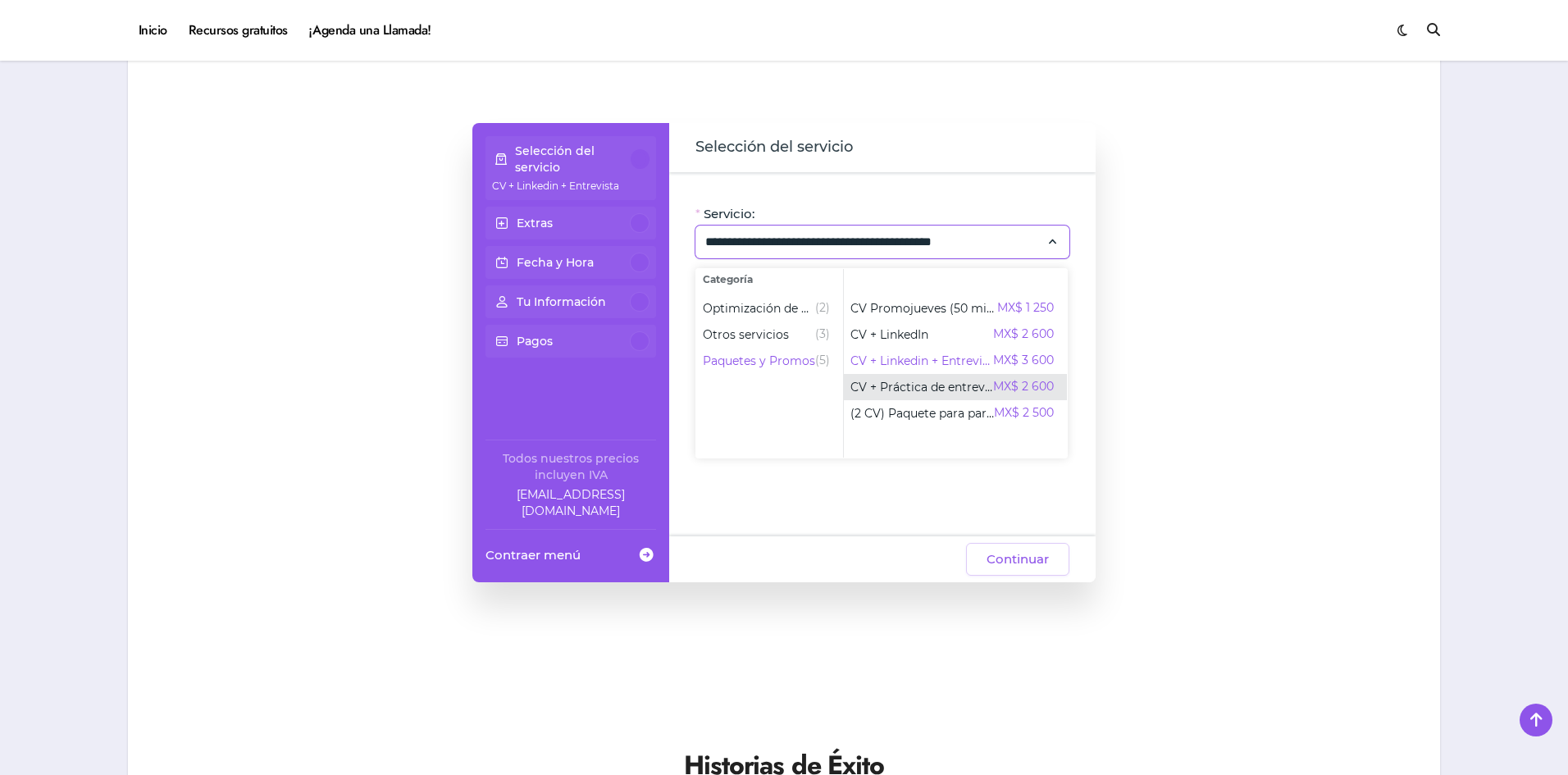
click at [956, 389] on span "CV + Práctica de entrevista" at bounding box center [922, 387] width 143 height 16
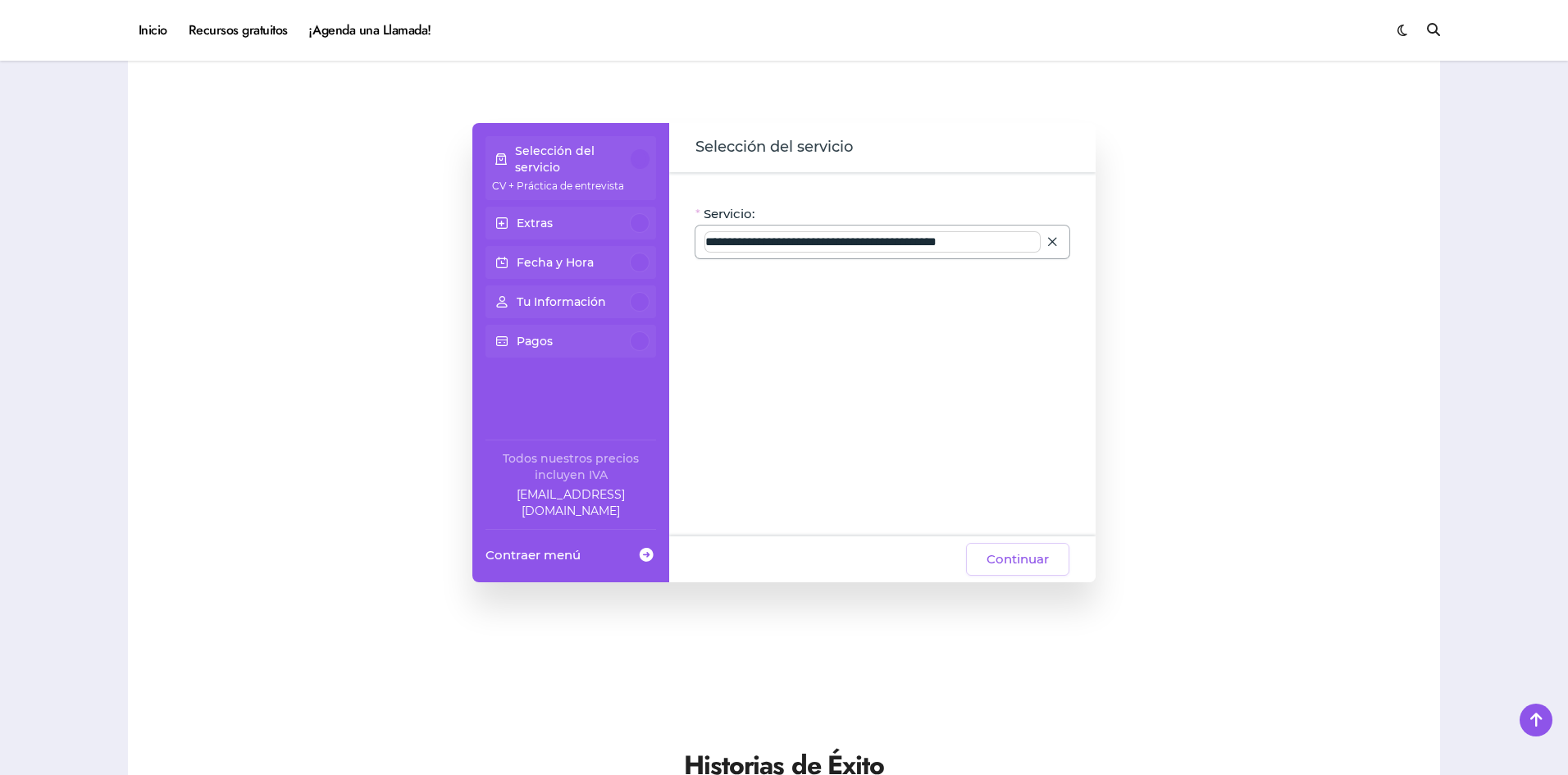
click at [941, 239] on input "**********" at bounding box center [872, 242] width 335 height 20
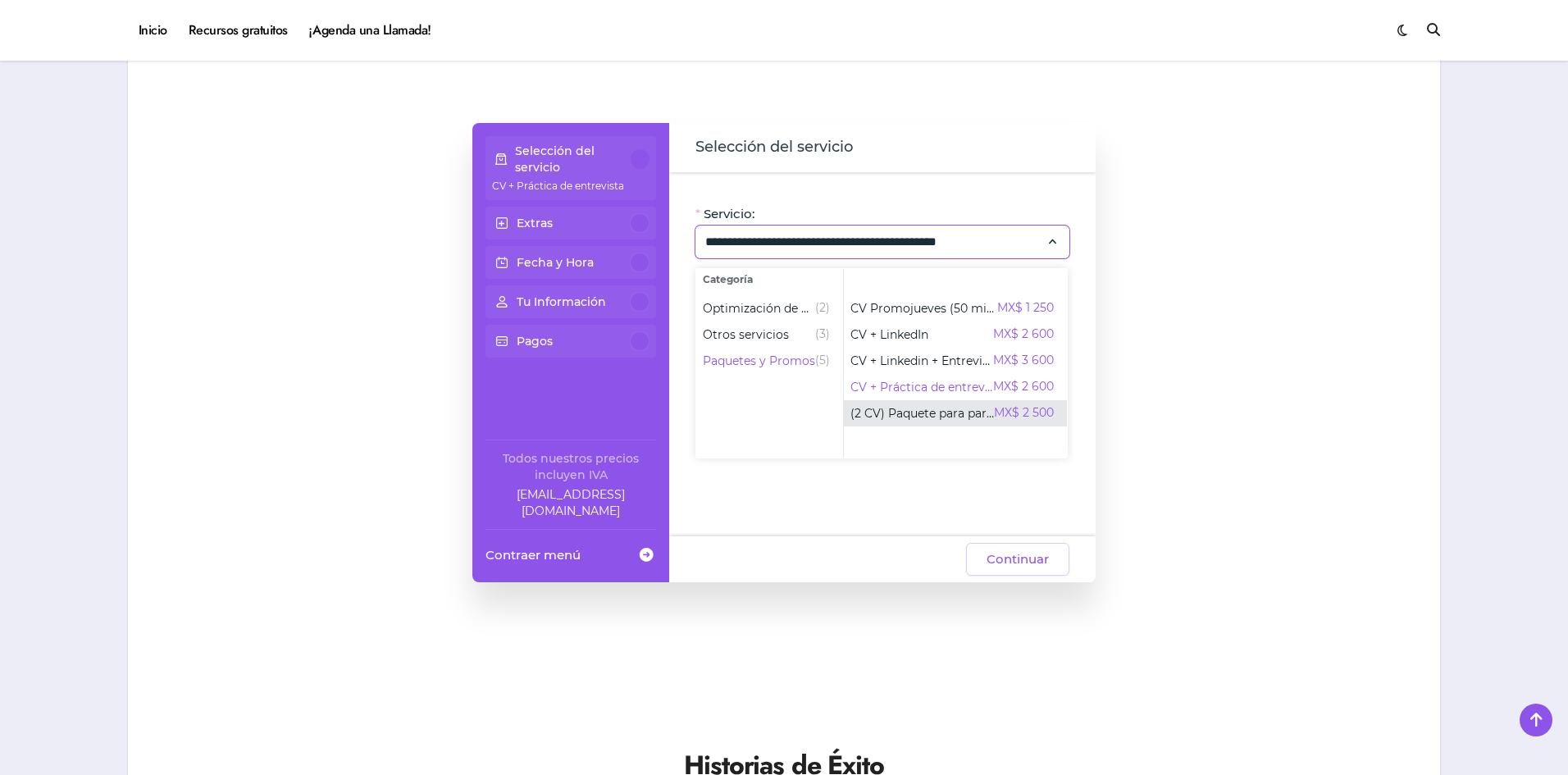
click at [921, 411] on span "(2 CV) Paquete para parejas" at bounding box center [923, 413] width 143 height 16
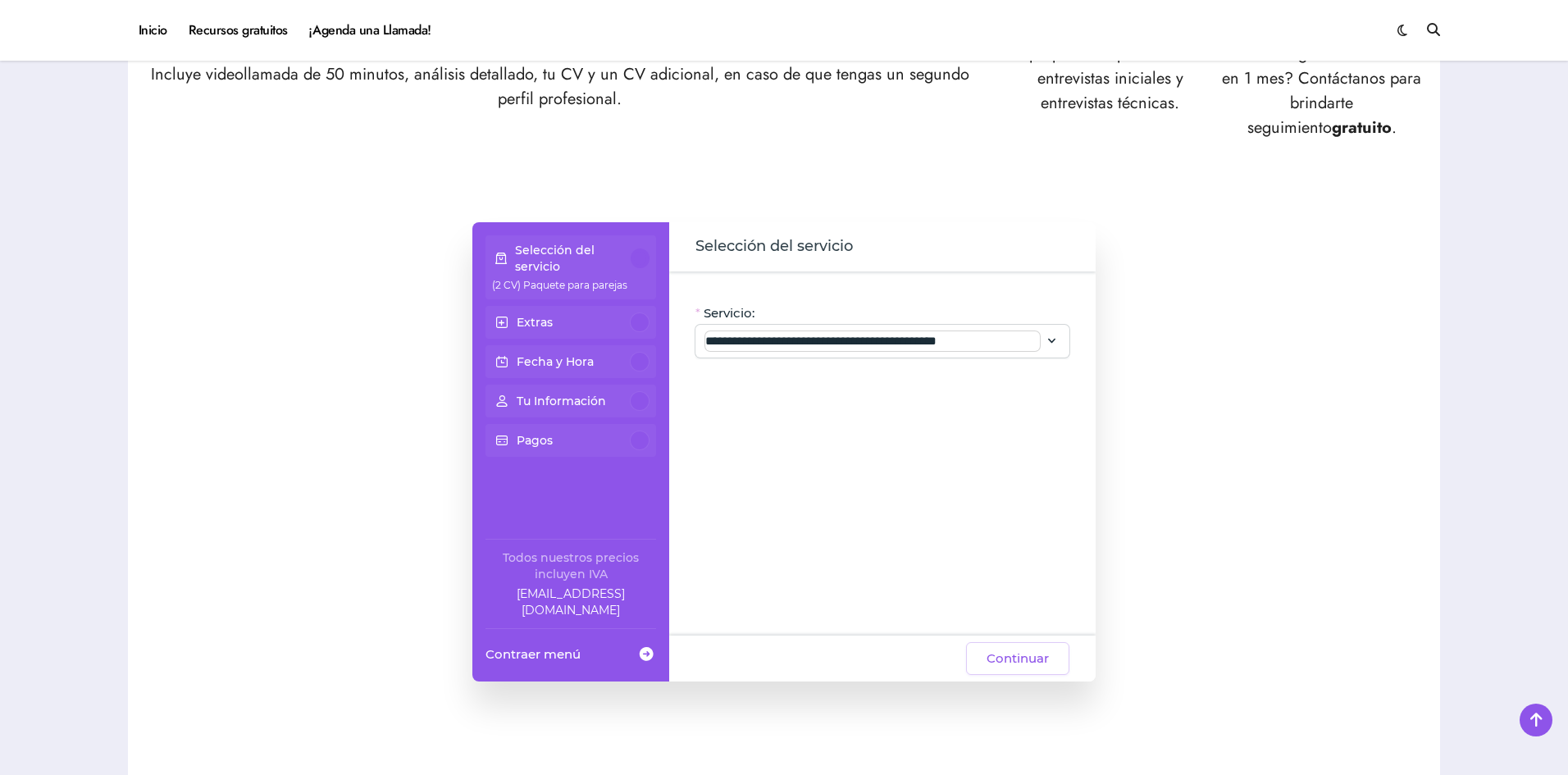
scroll to position [854, 0]
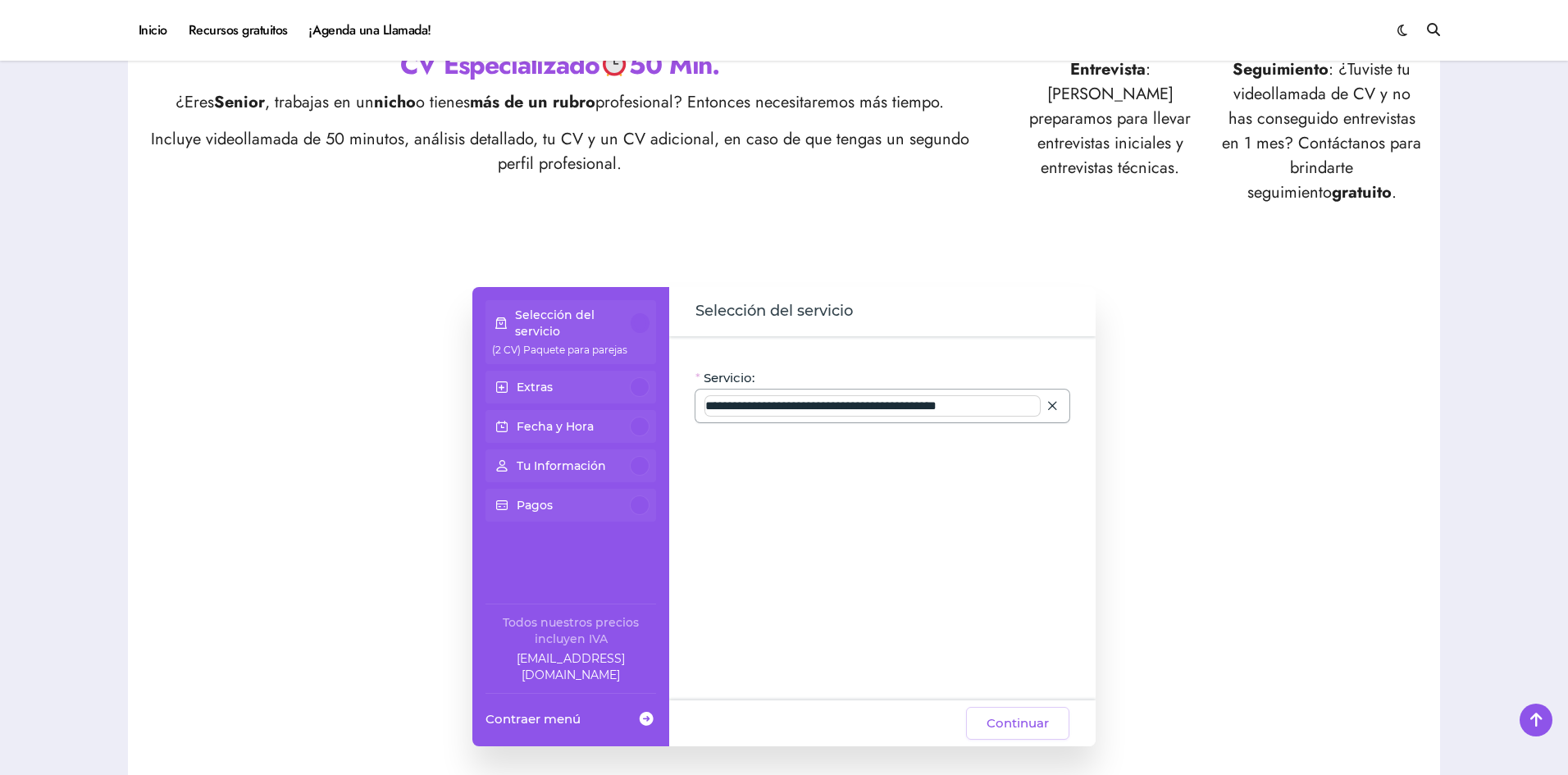
click at [960, 413] on input "**********" at bounding box center [872, 405] width 335 height 20
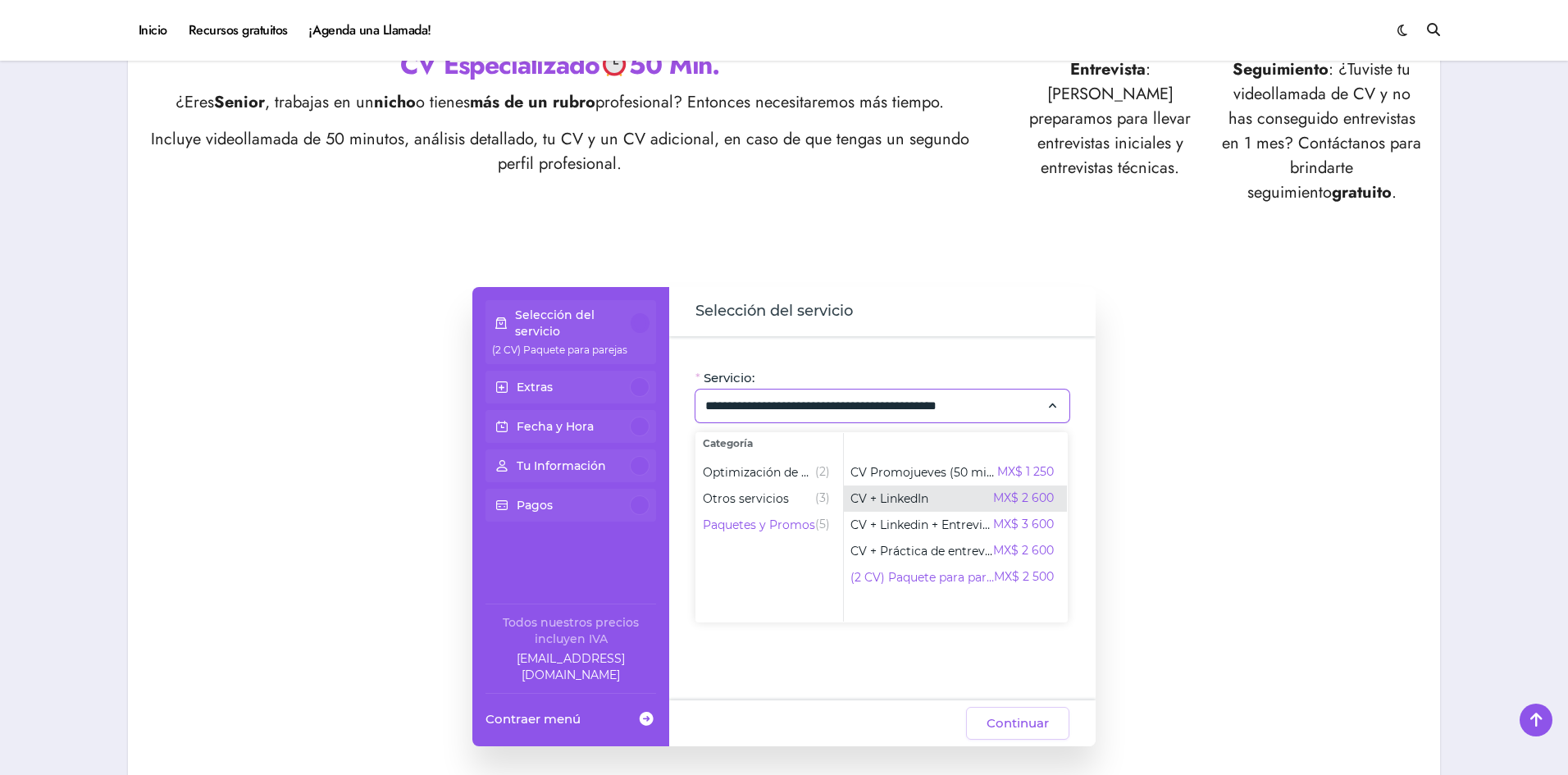
click at [924, 498] on span "CV + LinkedIn" at bounding box center [889, 498] width 78 height 16
type input "**********"
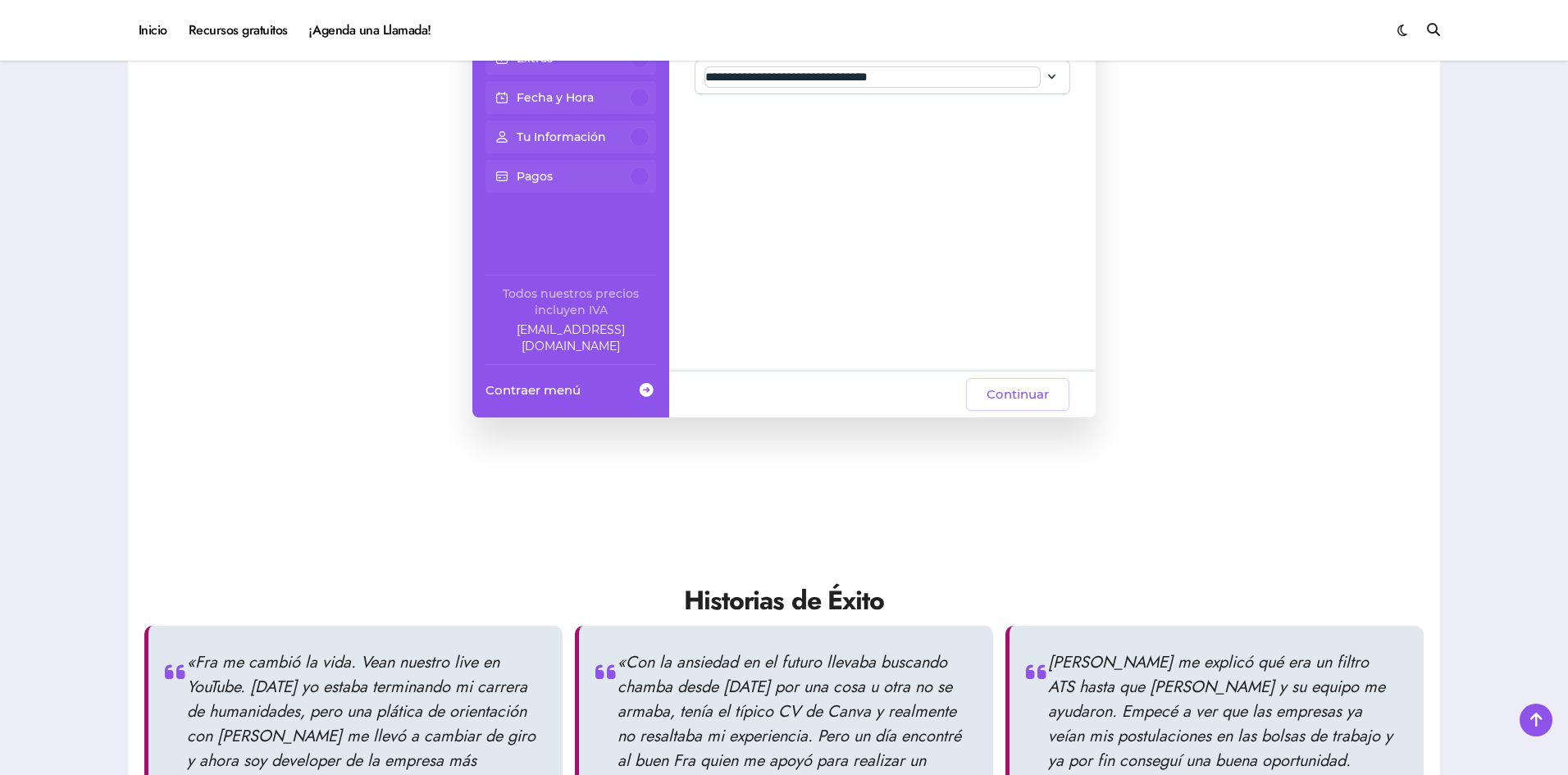
scroll to position [1018, 0]
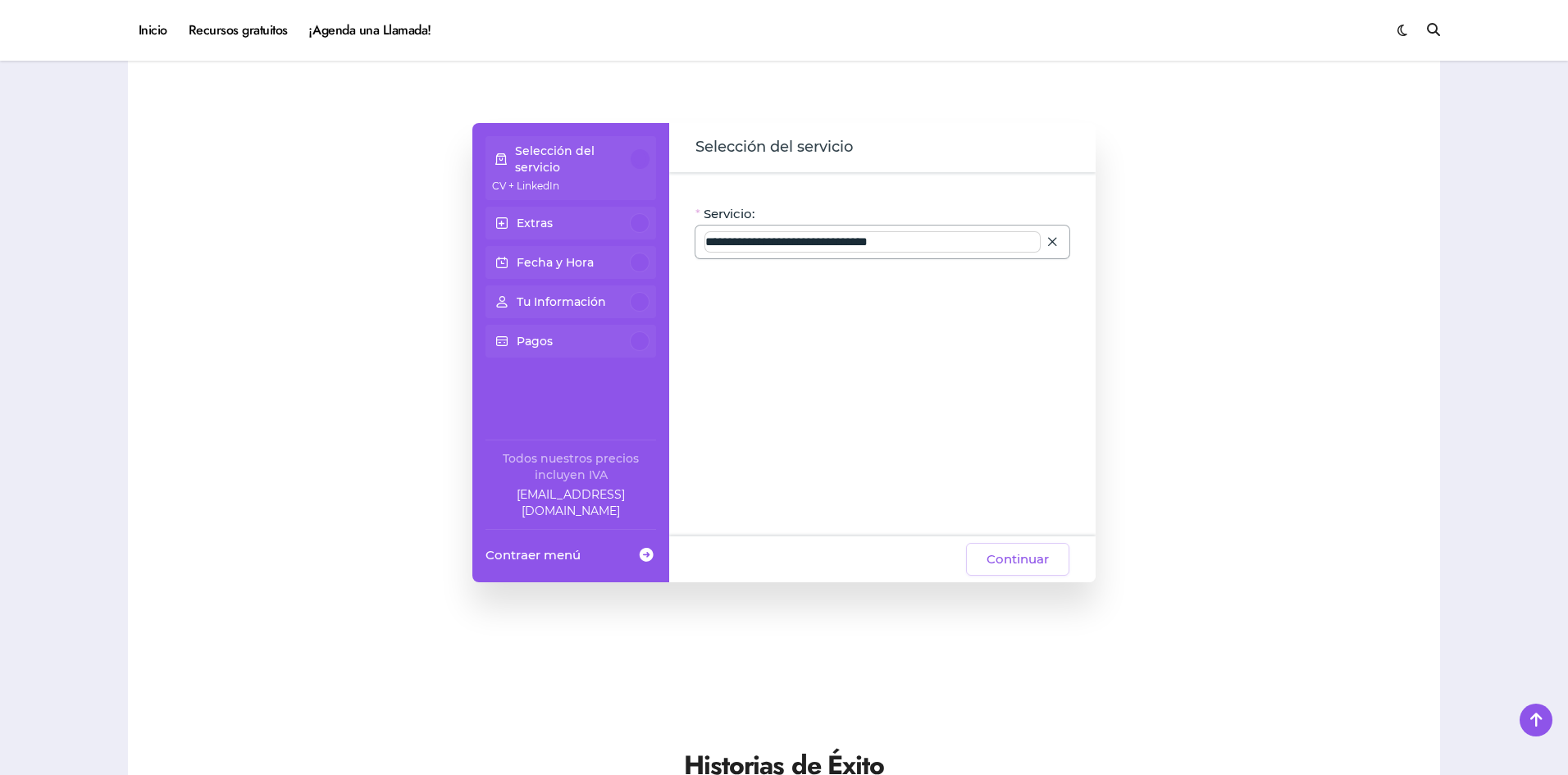
click at [924, 242] on input "**********" at bounding box center [872, 242] width 335 height 20
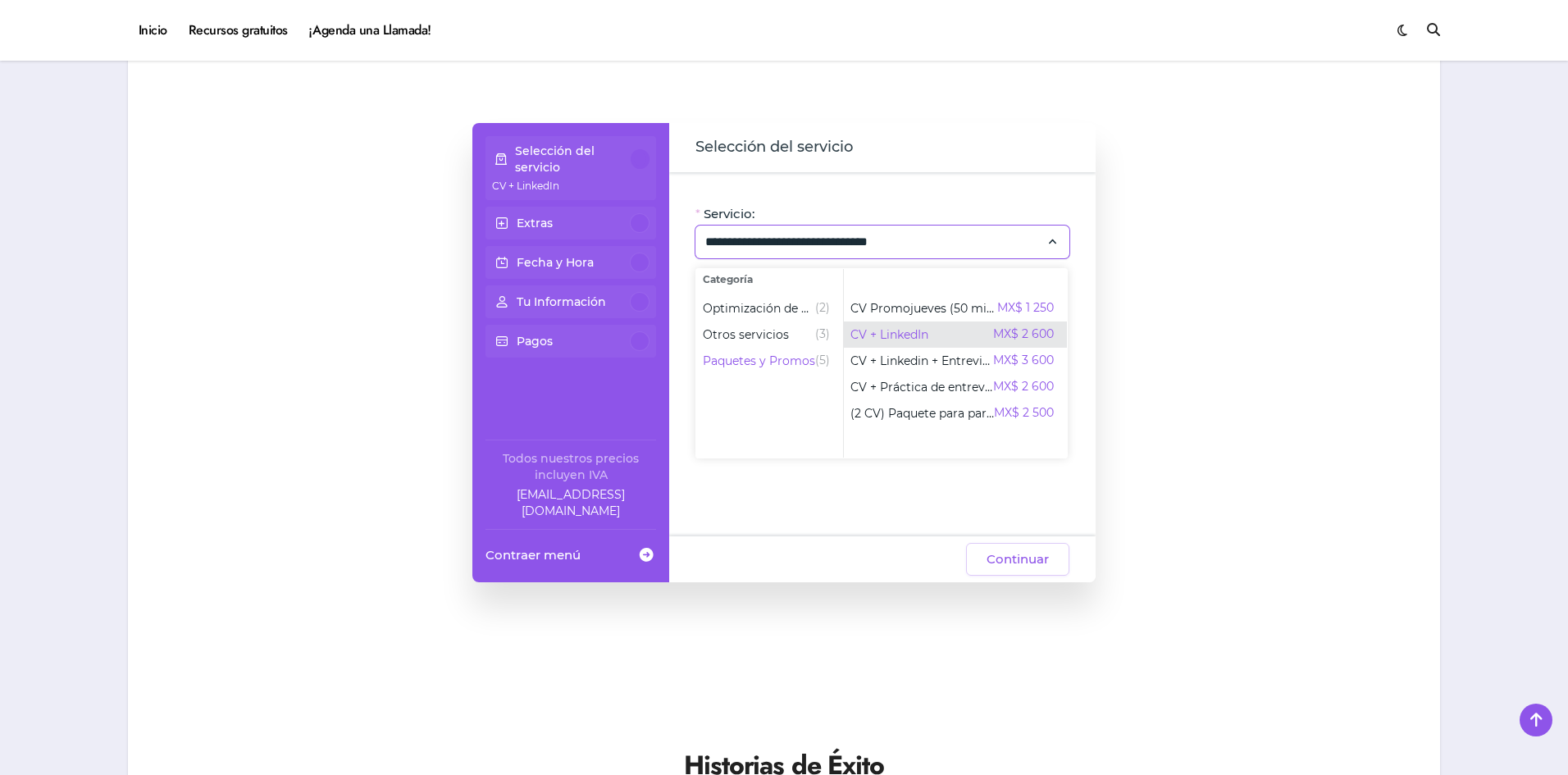
click at [910, 333] on span "CV + LinkedIn" at bounding box center [889, 334] width 78 height 16
click at [1248, 498] on div "**********" at bounding box center [784, 353] width 1279 height 459
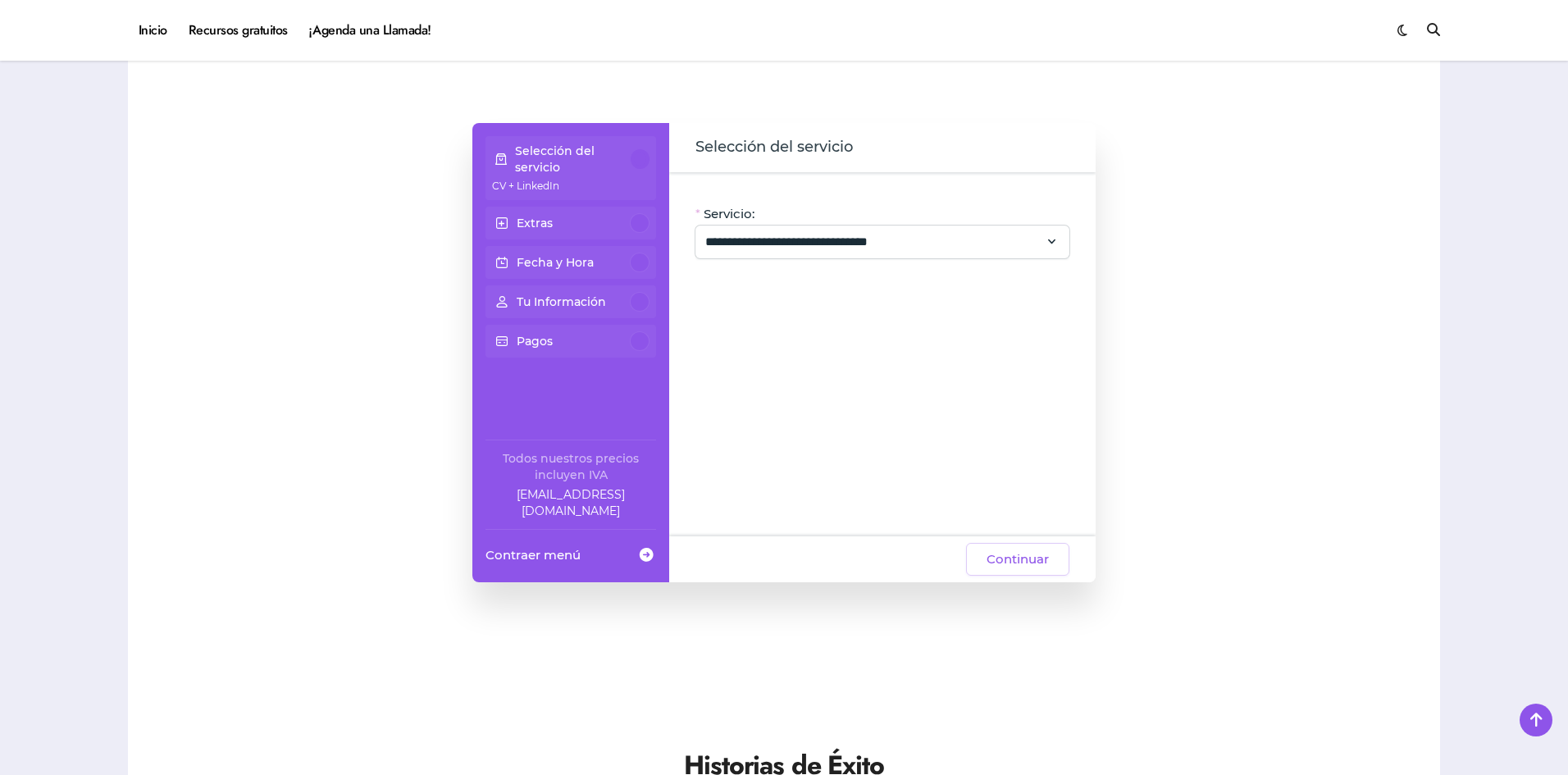
click at [545, 222] on p "Extras" at bounding box center [534, 223] width 36 height 16
click at [561, 258] on p "Fecha y Hora" at bounding box center [555, 262] width 77 height 16
click at [1029, 553] on span "Continuar" at bounding box center [1017, 559] width 62 height 20
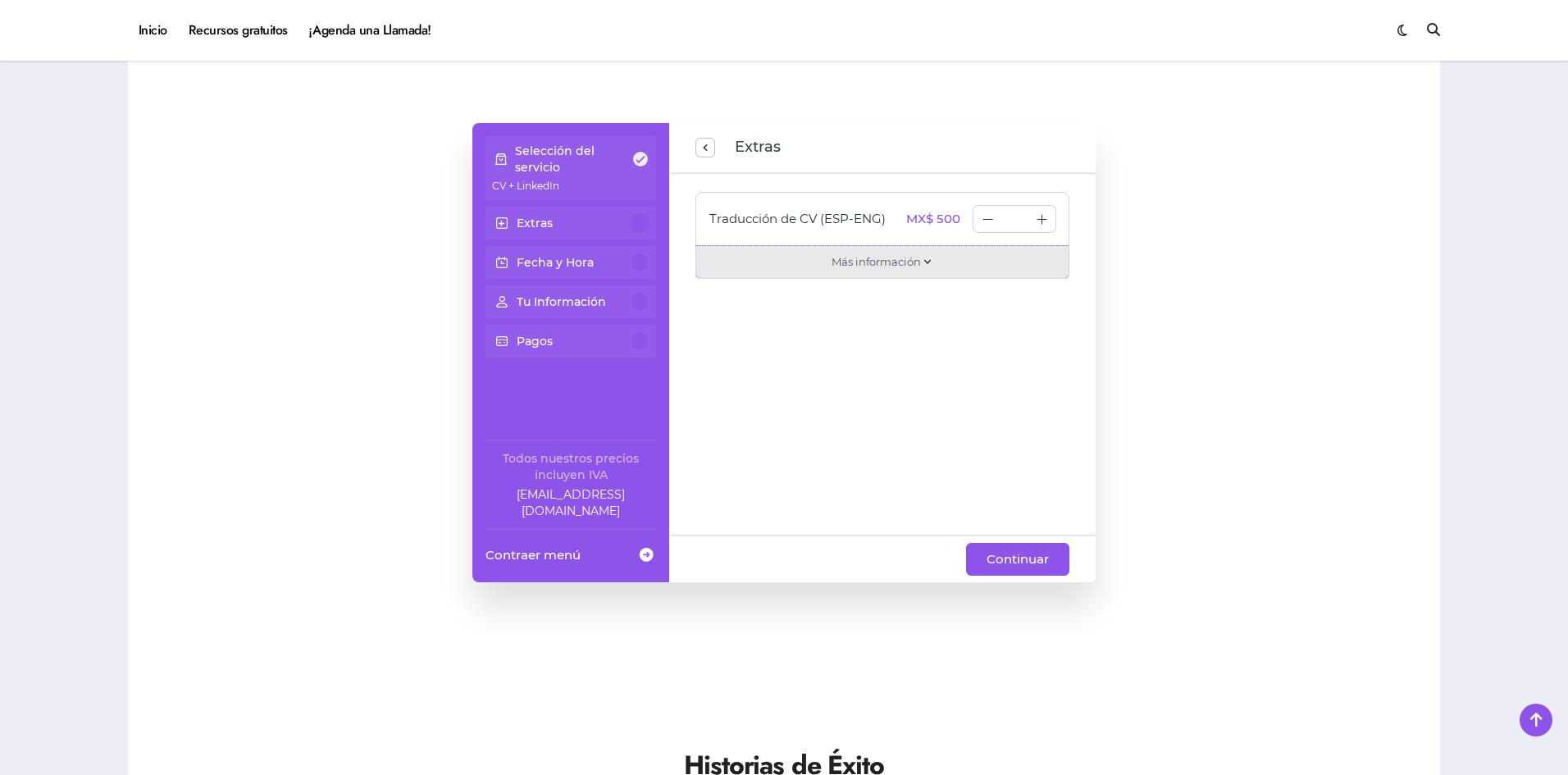
click at [901, 265] on span "Más información" at bounding box center [876, 261] width 90 height 16
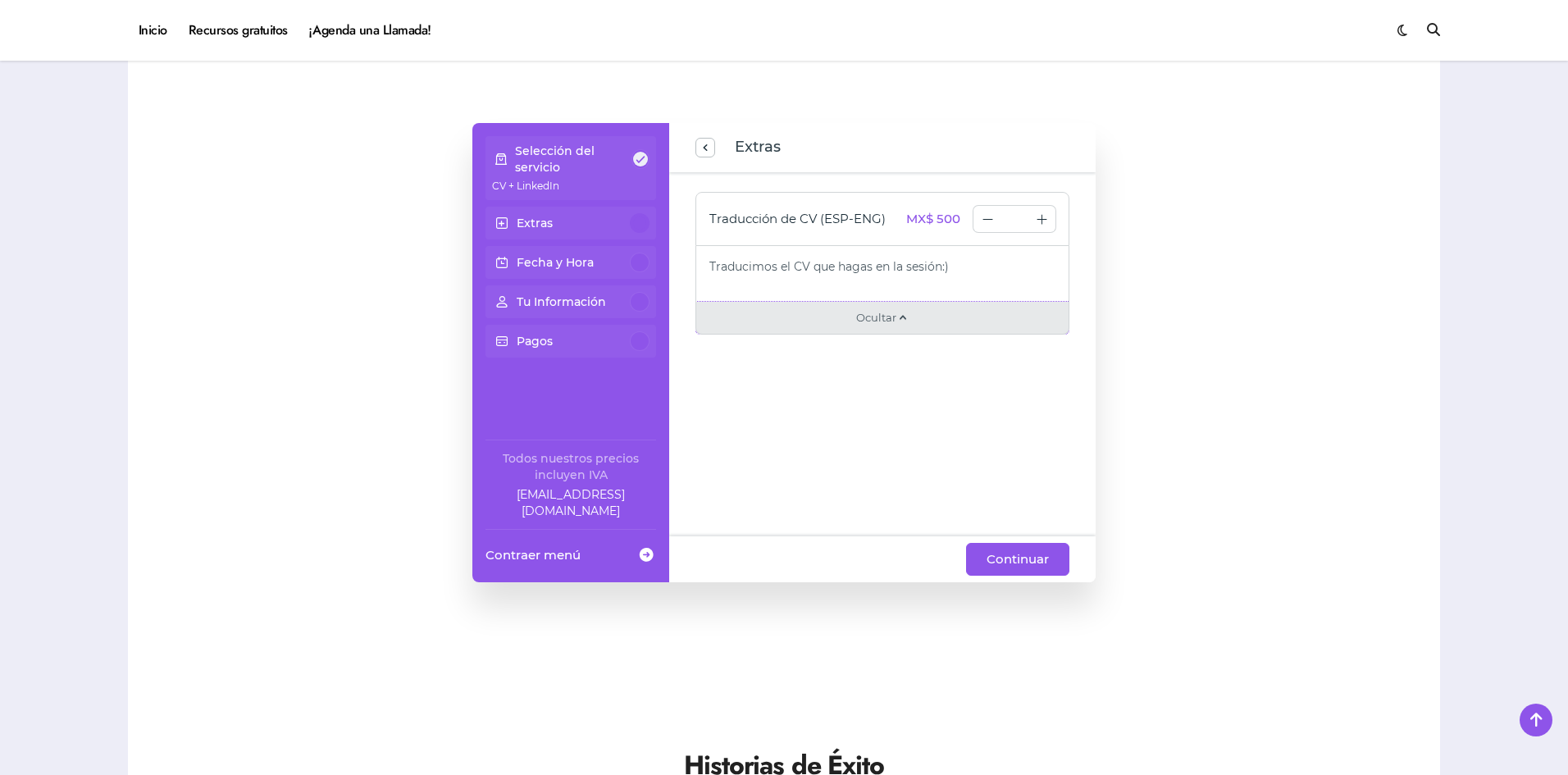
click at [897, 319] on span at bounding box center [902, 317] width 13 height 18
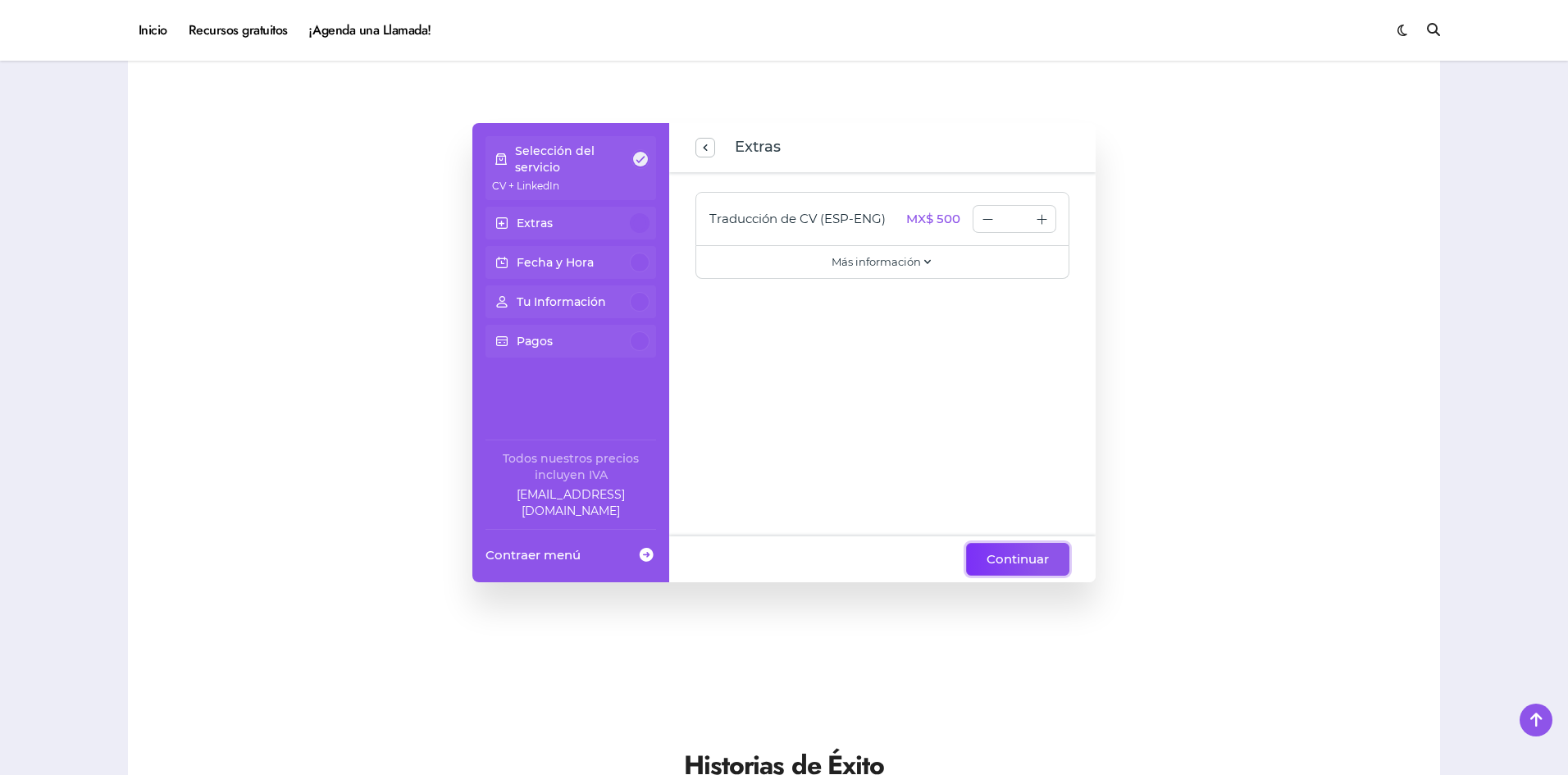
click at [1021, 556] on span "Continuar" at bounding box center [1017, 559] width 62 height 20
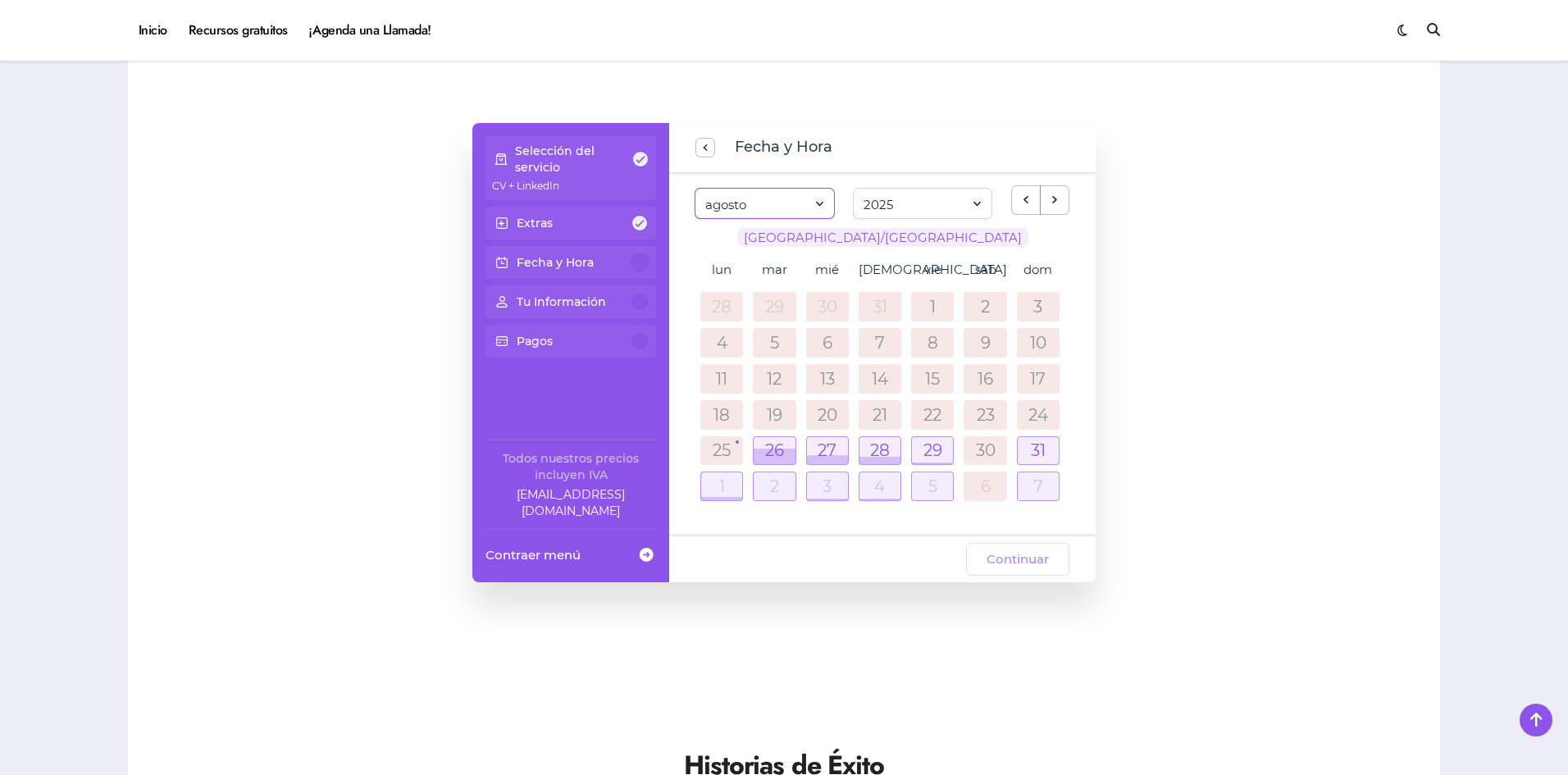
click at [825, 205] on span at bounding box center [819, 204] width 15 height 22
click at [778, 275] on li "septiembre" at bounding box center [765, 273] width 137 height 30
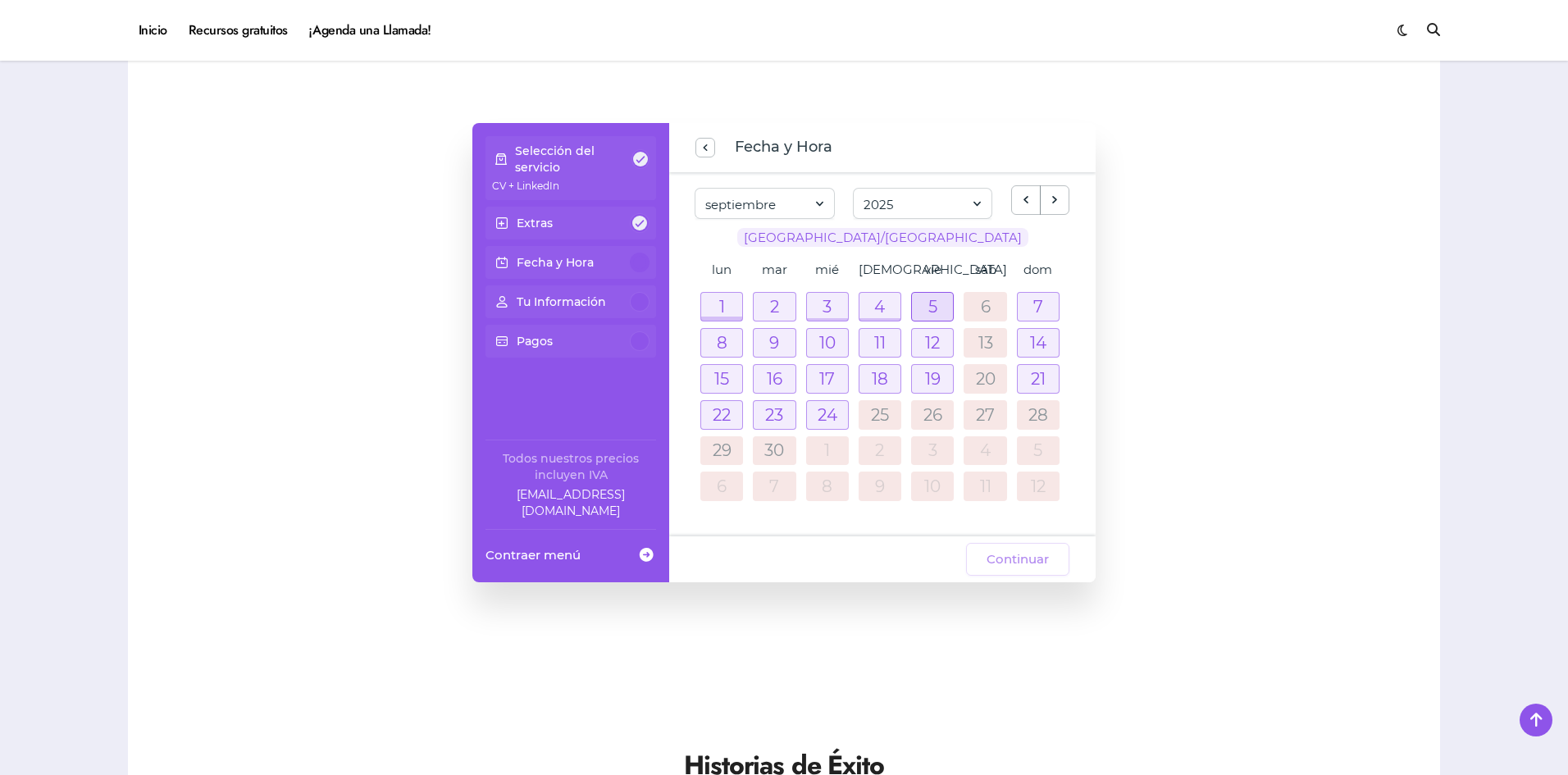
click at [933, 305] on div at bounding box center [933, 306] width 41 height 28
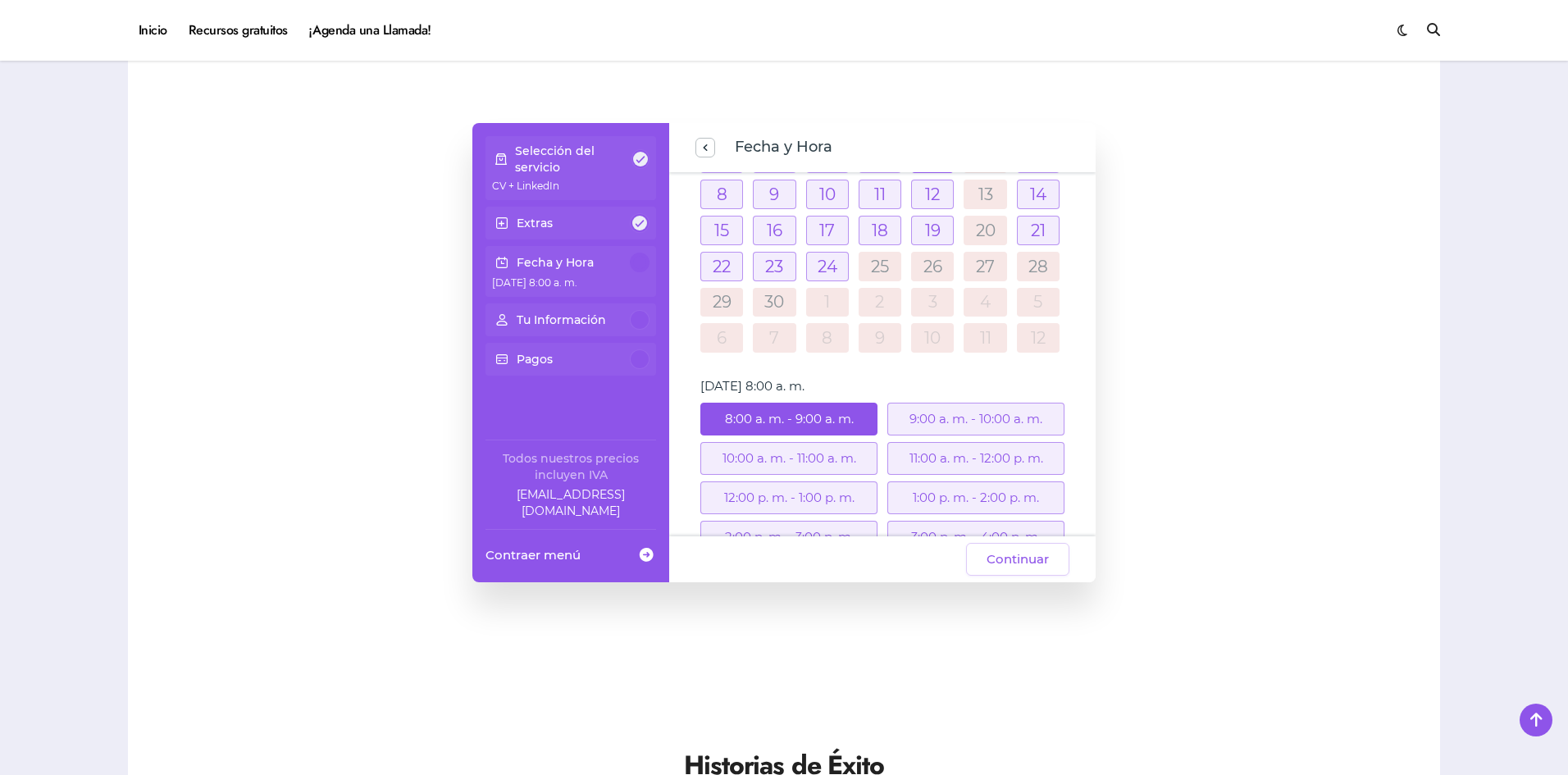
scroll to position [0, 0]
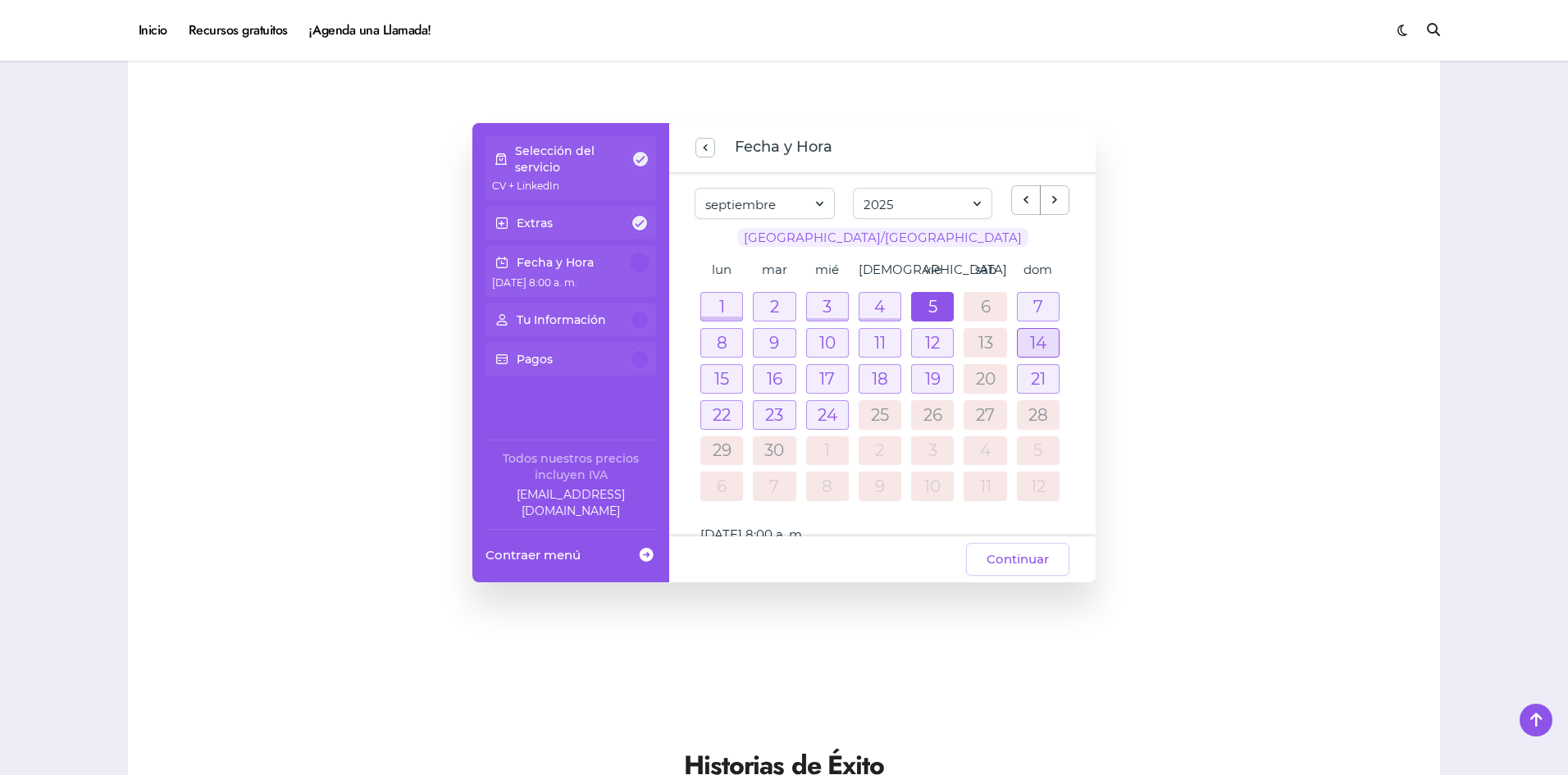
click at [1045, 347] on div at bounding box center [1039, 342] width 41 height 28
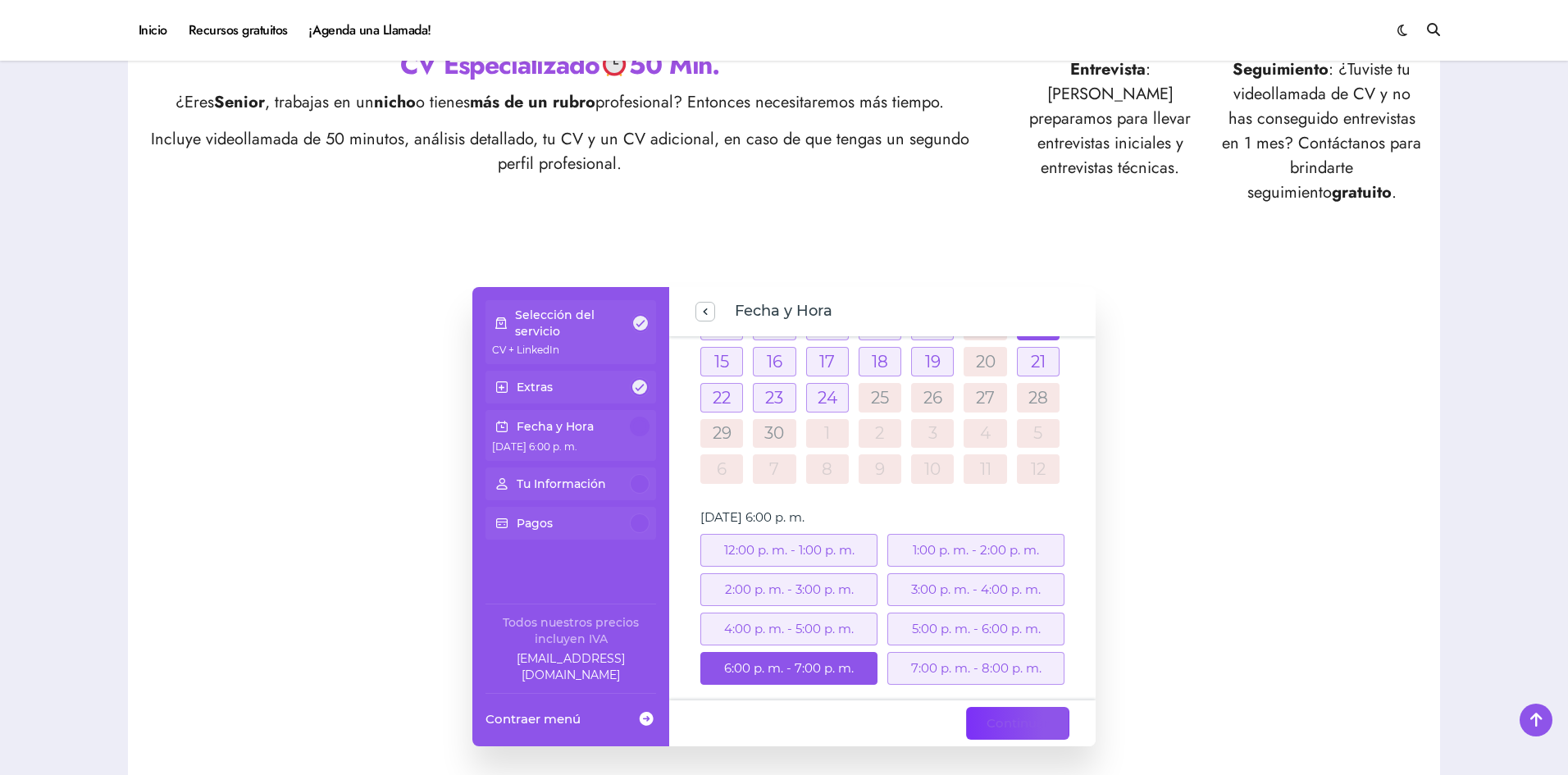
scroll to position [184, 0]
click at [1035, 725] on span "Continuar" at bounding box center [1017, 723] width 62 height 20
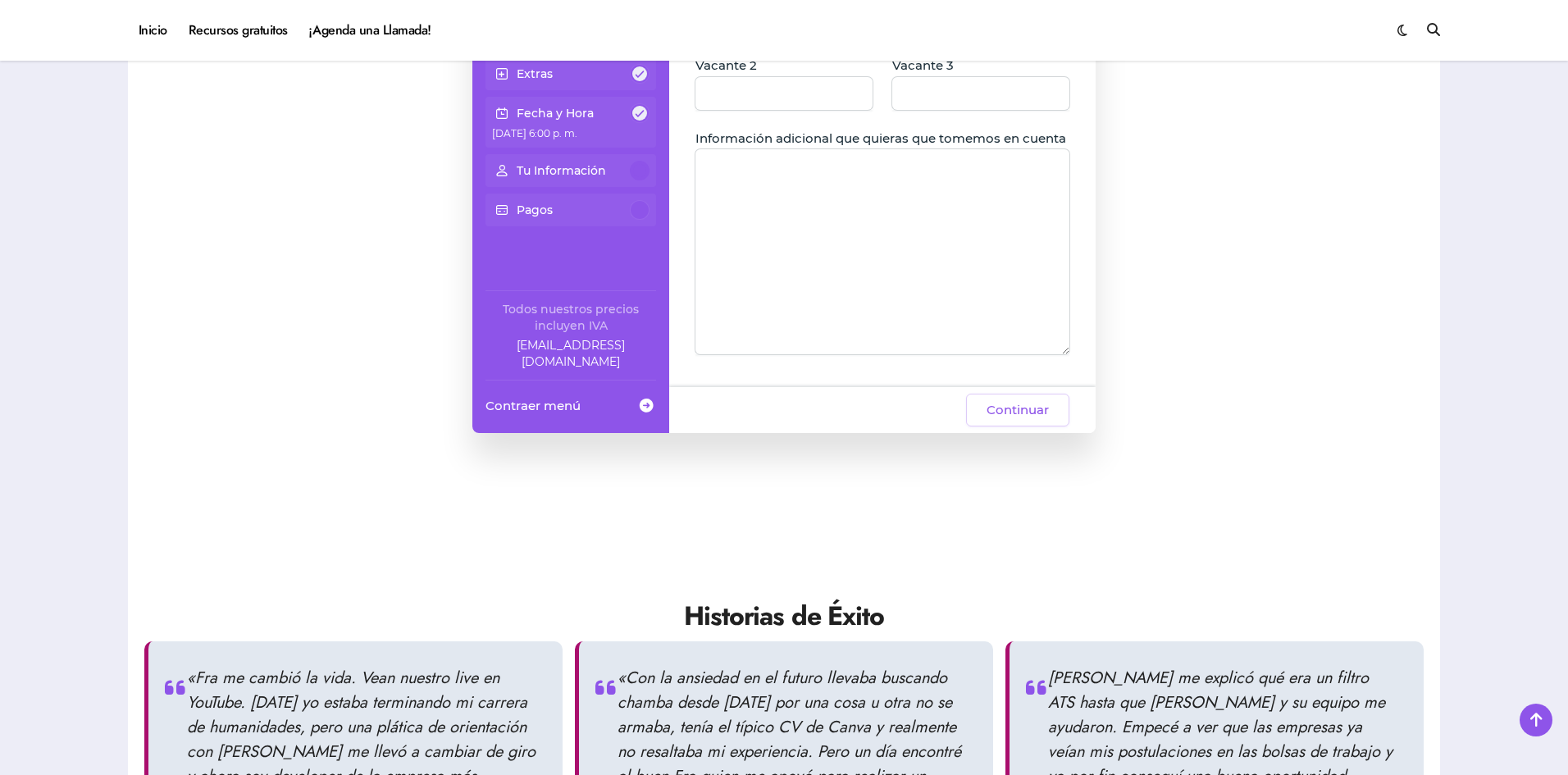
scroll to position [936, 0]
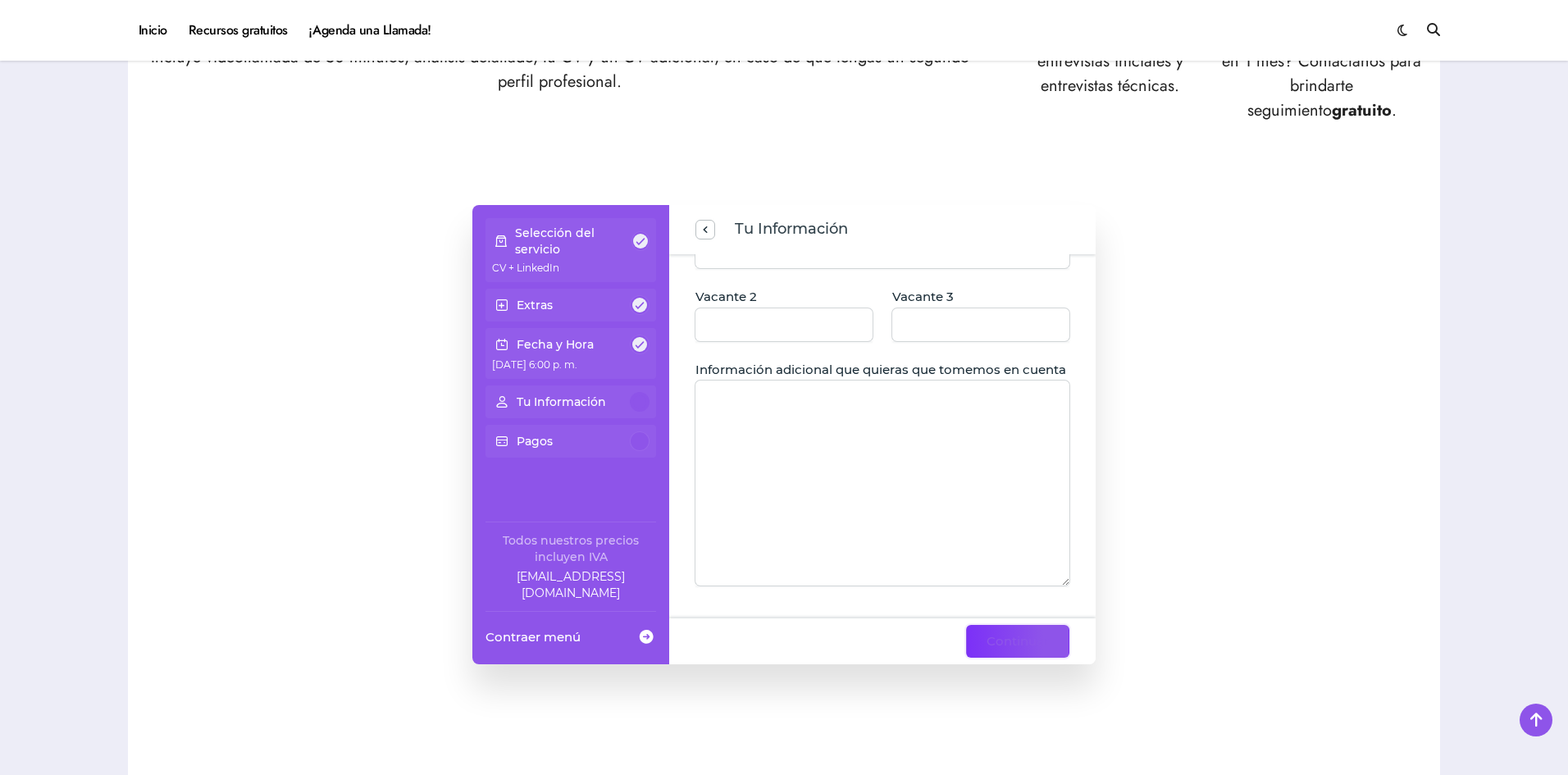
click at [1000, 640] on span "Continuar" at bounding box center [1017, 641] width 62 height 20
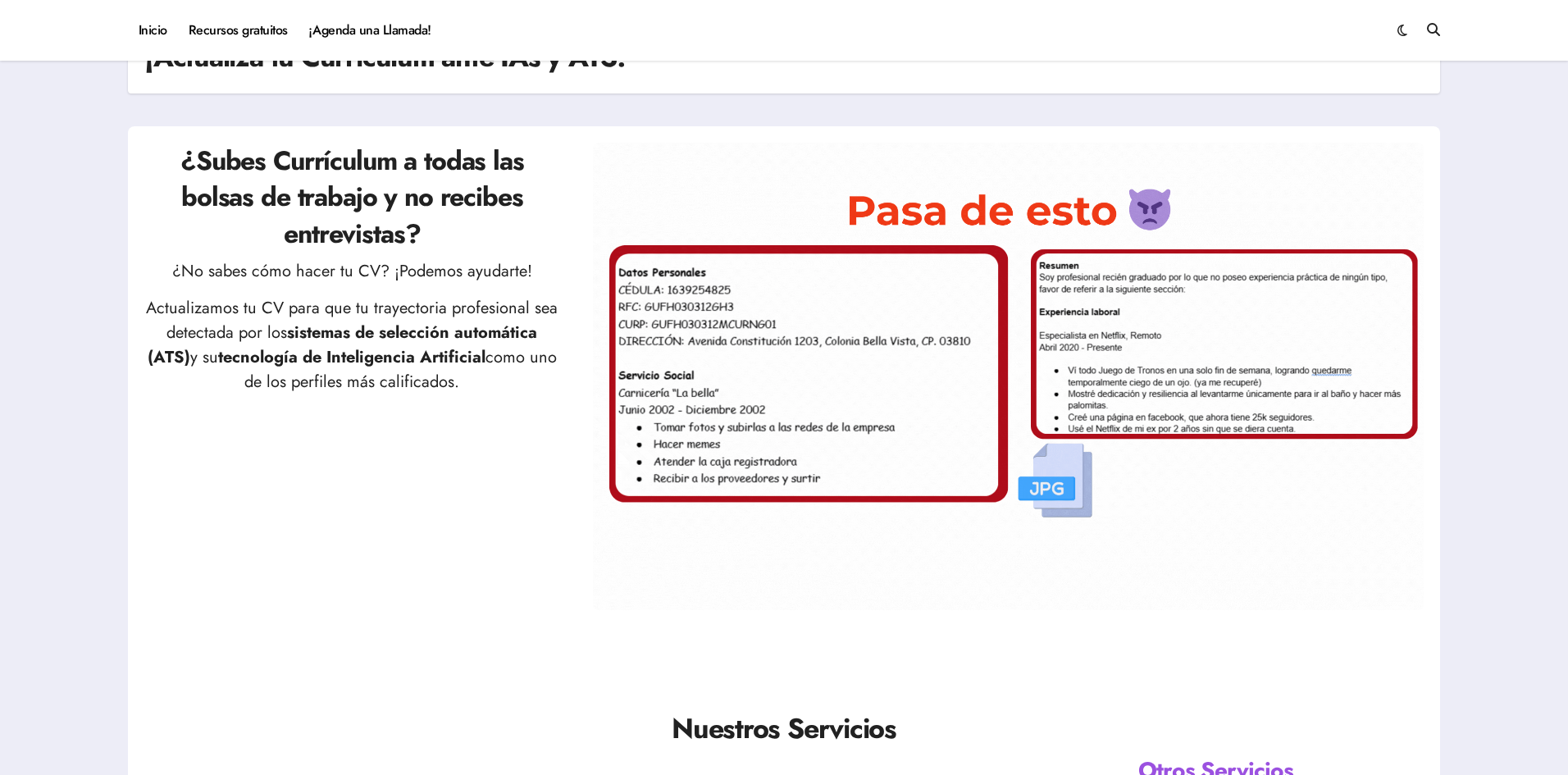
scroll to position [0, 0]
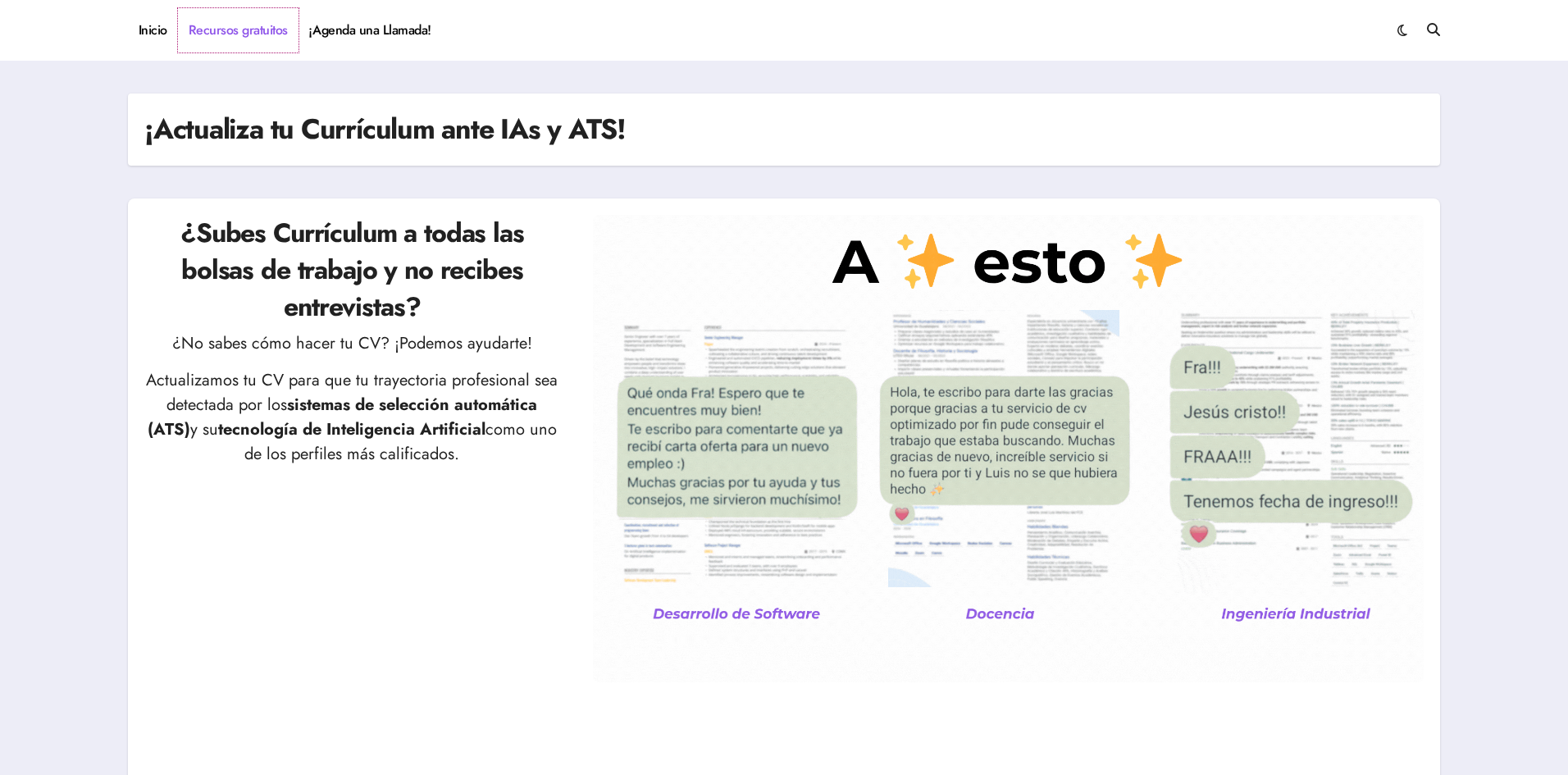
click at [250, 34] on link "Recursos gratuitos" at bounding box center [238, 31] width 120 height 44
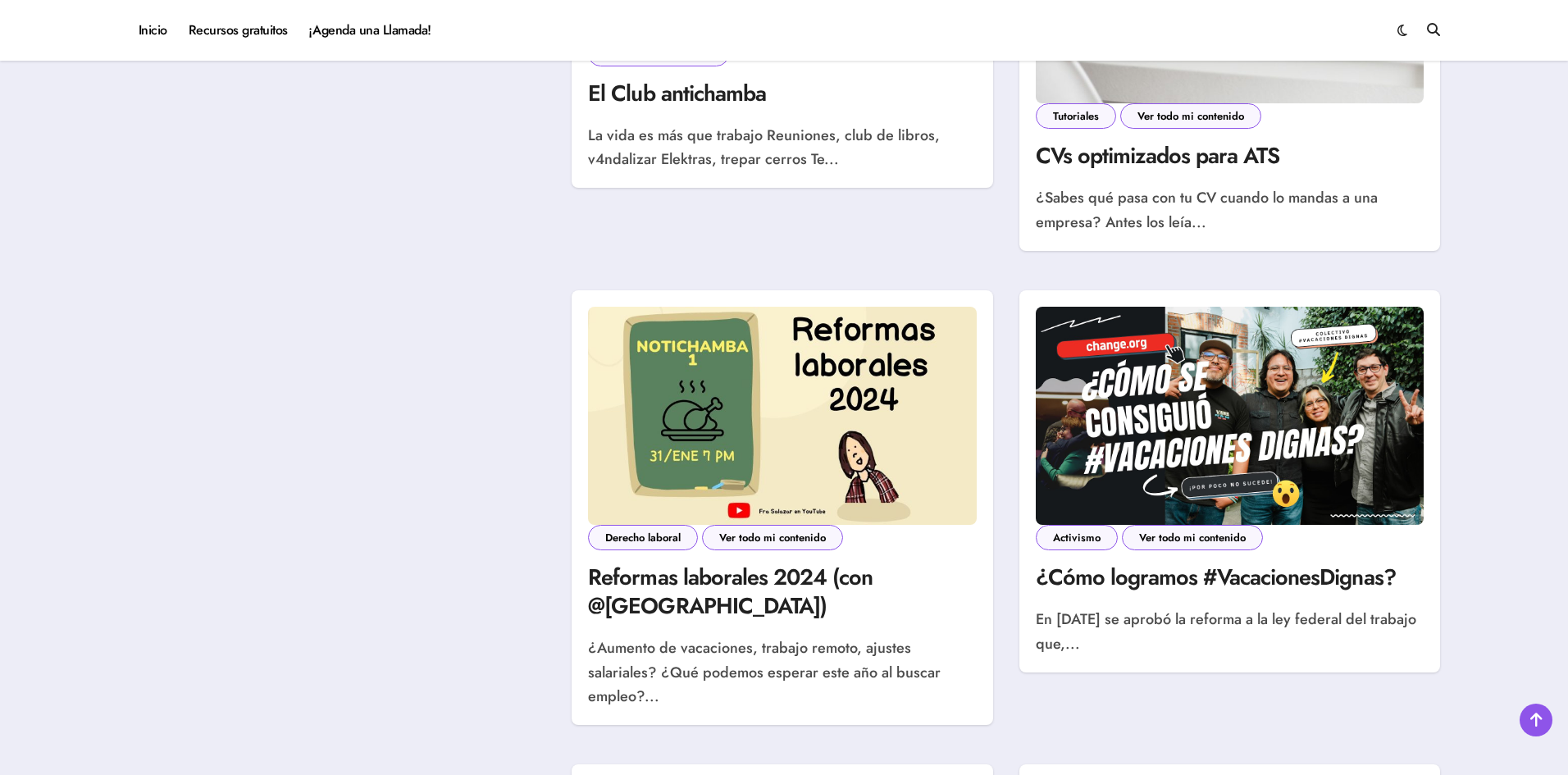
scroll to position [1231, 0]
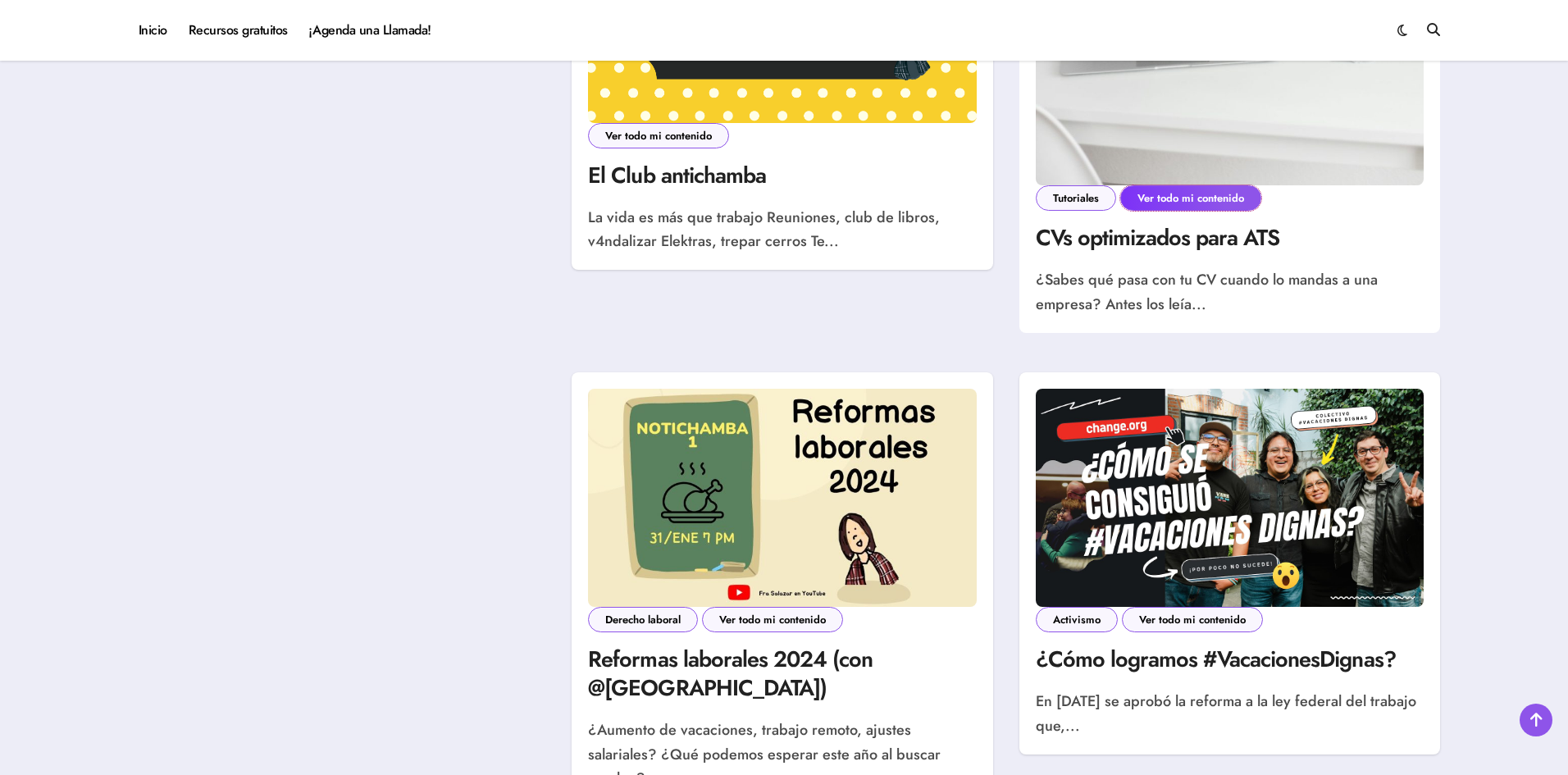
click at [1177, 201] on link "Ver todo mi contenido" at bounding box center [1191, 198] width 141 height 26
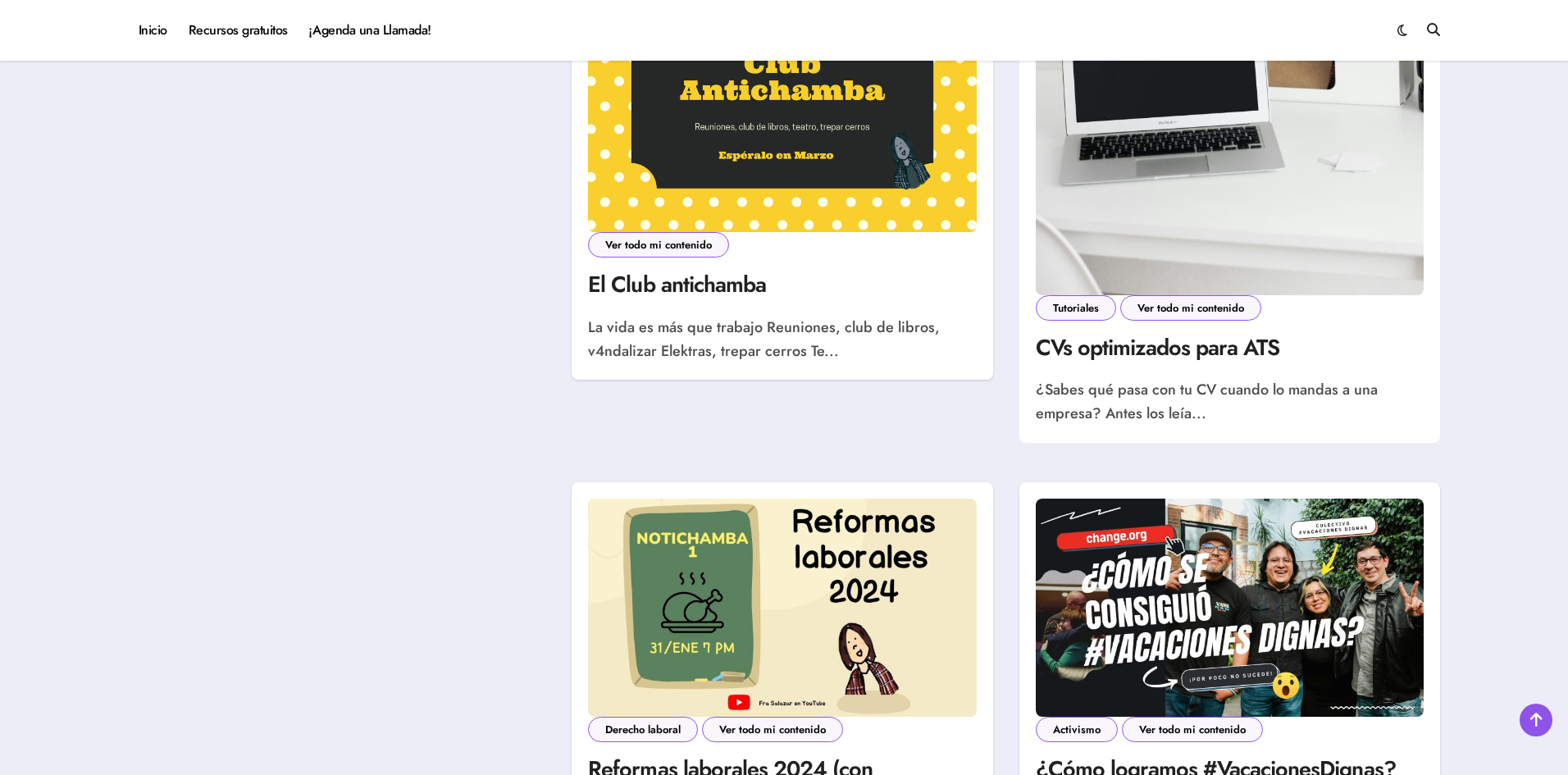
scroll to position [738, 0]
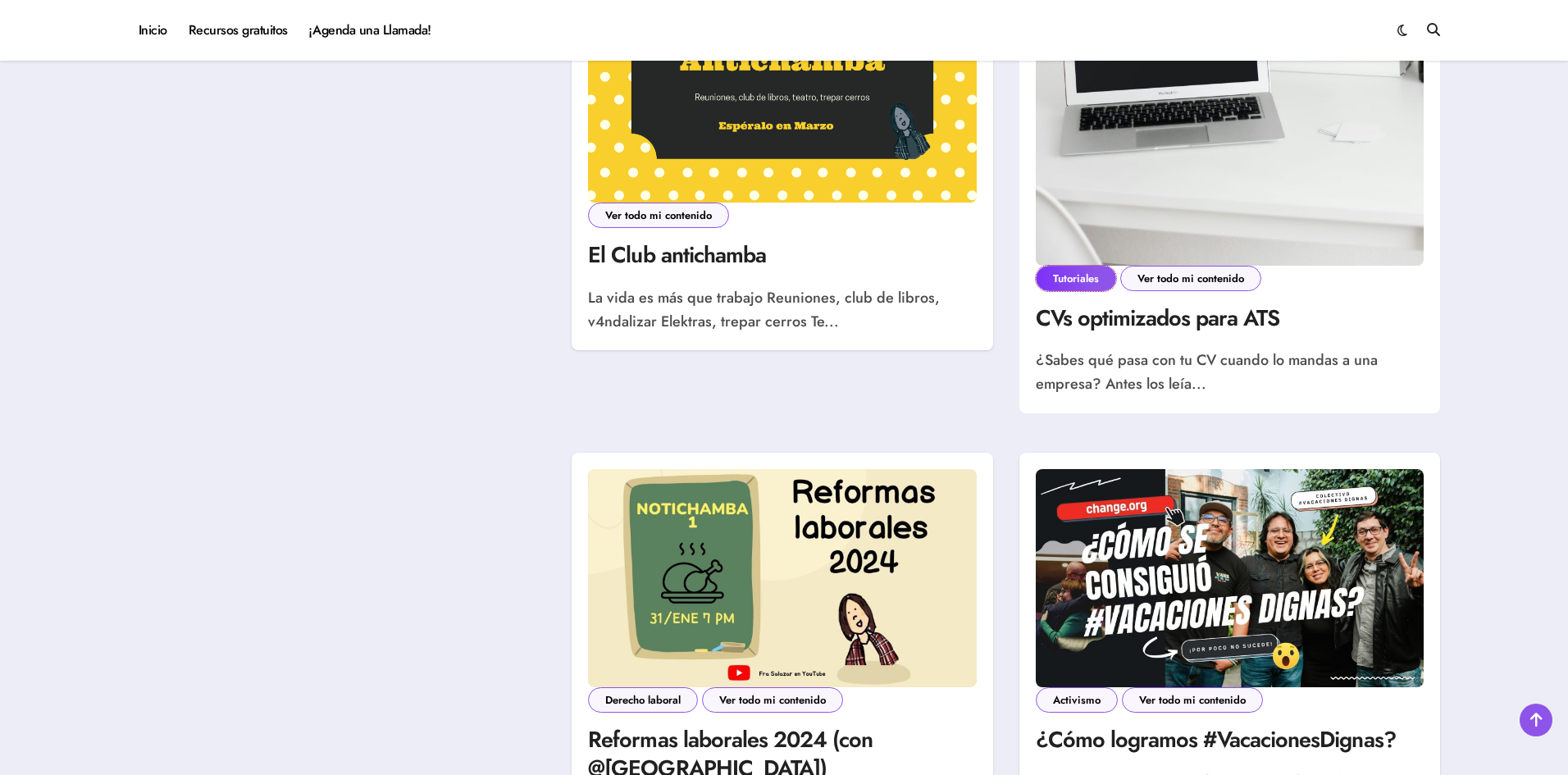
click at [1090, 282] on link "Tutoriales" at bounding box center [1076, 278] width 80 height 26
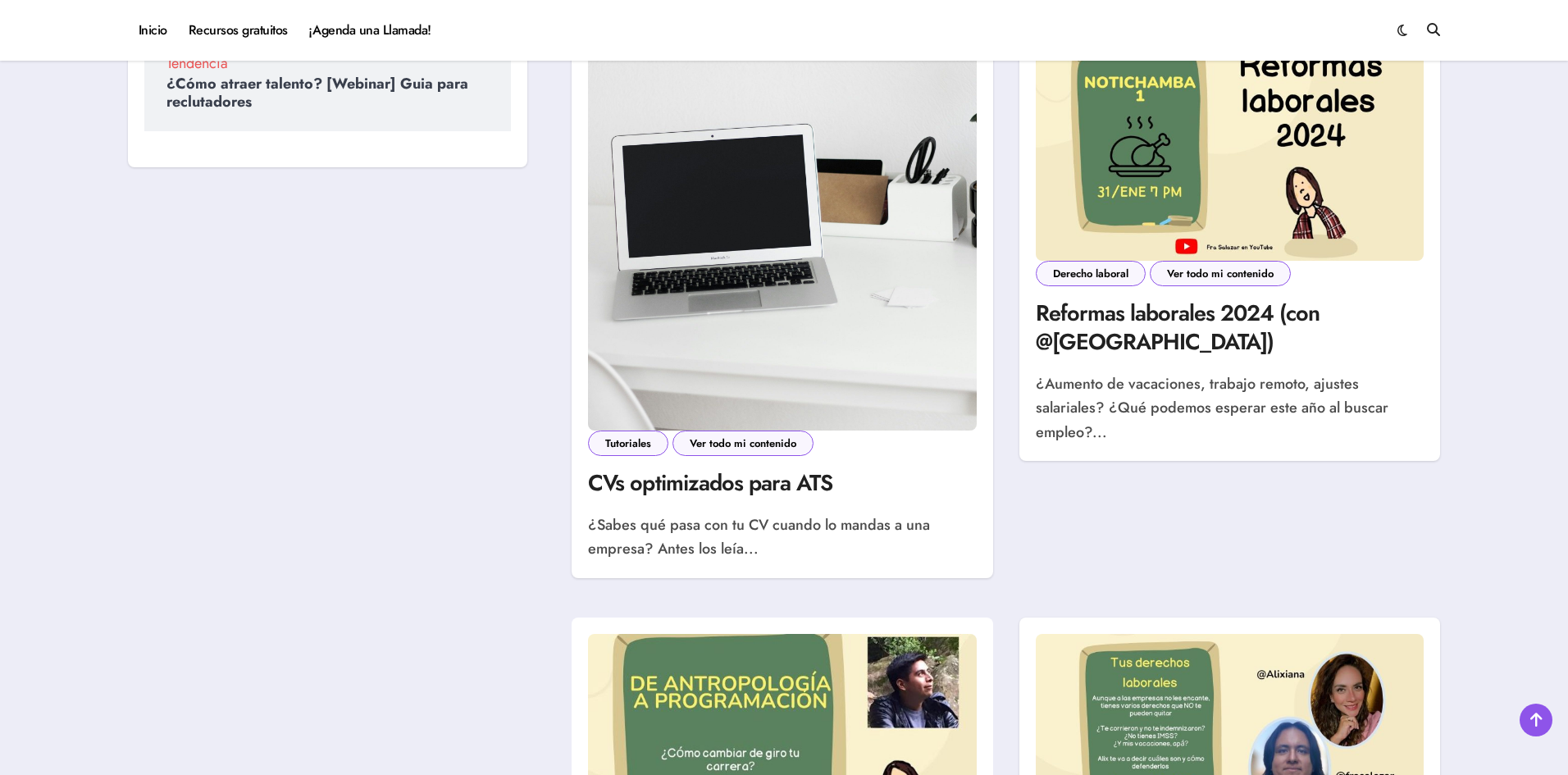
scroll to position [574, 0]
click at [714, 288] on img at bounding box center [782, 236] width 388 height 388
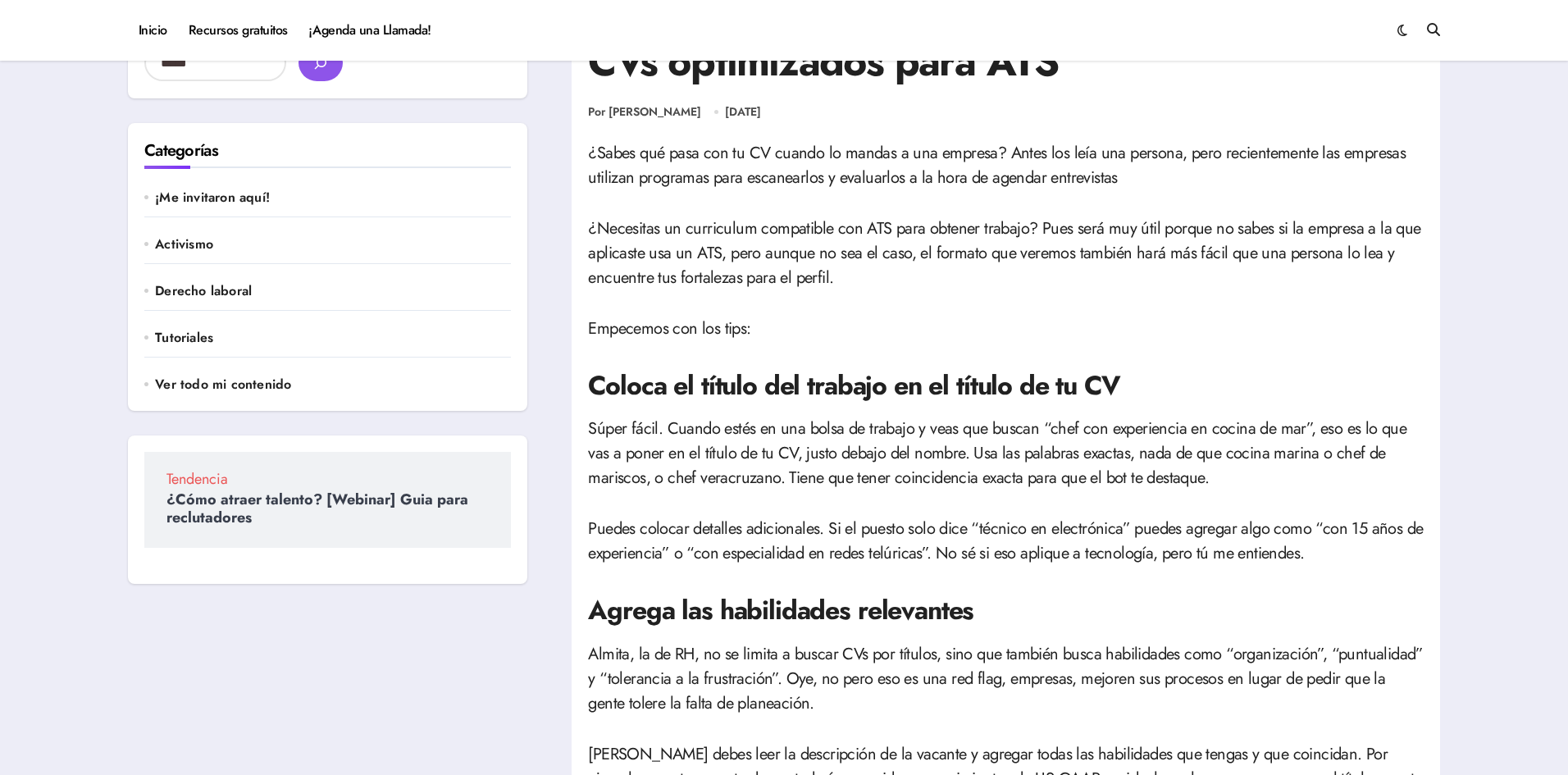
scroll to position [21, 0]
